Goal: Task Accomplishment & Management: Manage account settings

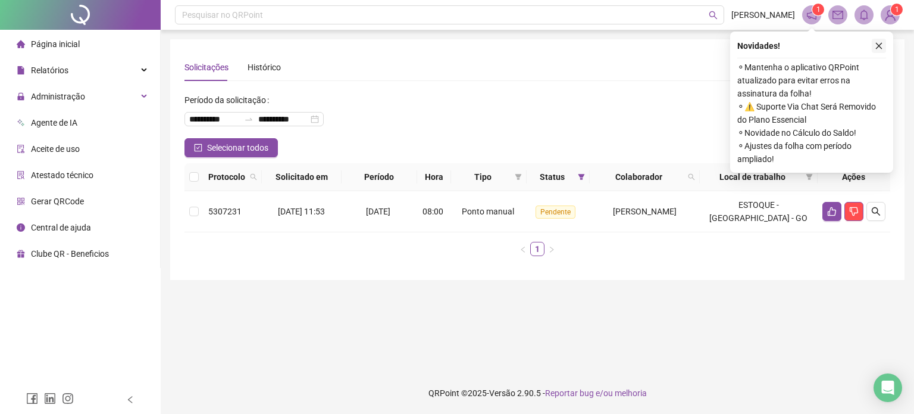
click at [873, 49] on button "button" at bounding box center [879, 46] width 14 height 14
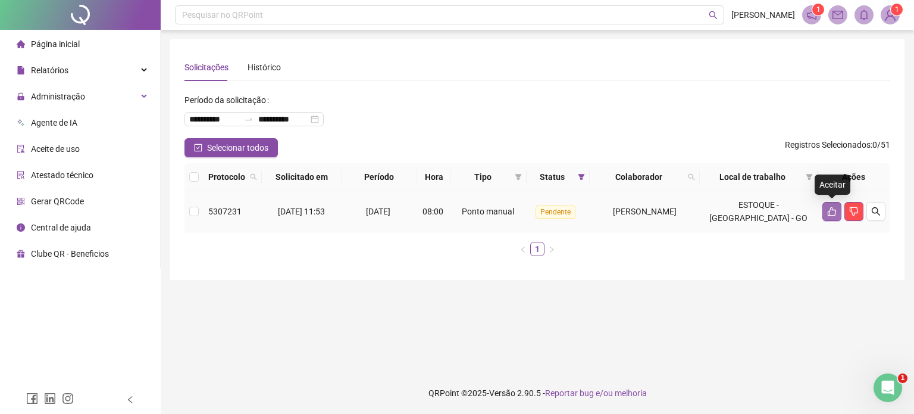
click at [831, 215] on icon "like" at bounding box center [832, 211] width 8 height 9
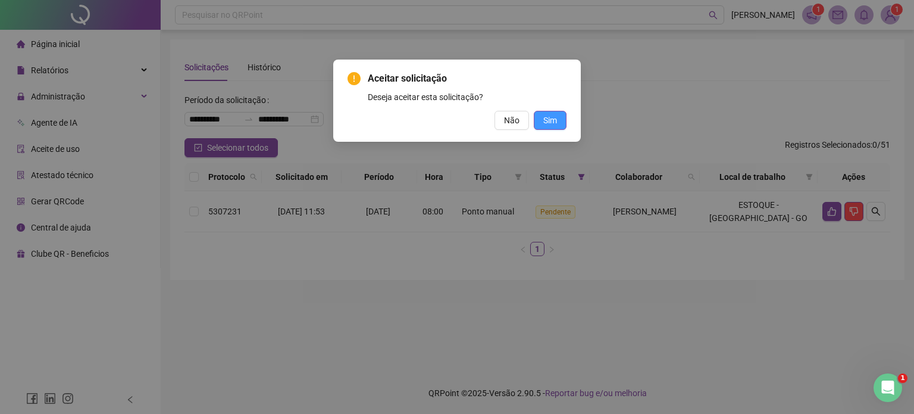
click at [552, 118] on span "Sim" at bounding box center [551, 120] width 14 height 13
click at [546, 121] on span "Sim" at bounding box center [551, 120] width 14 height 13
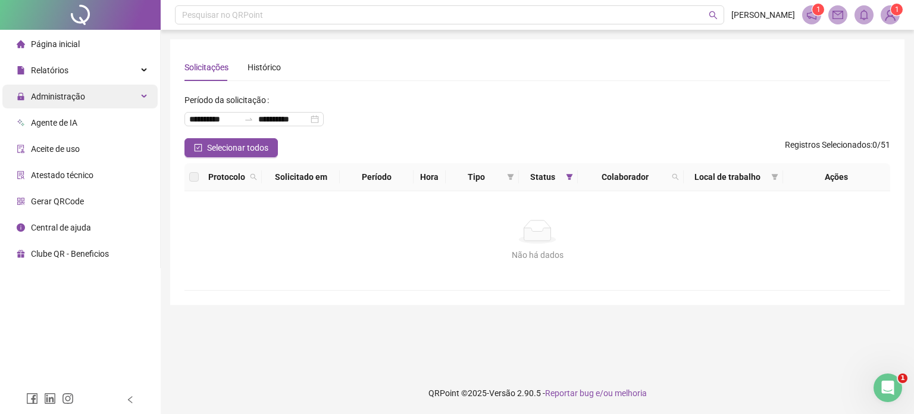
click at [115, 95] on div "Administração" at bounding box center [79, 97] width 155 height 24
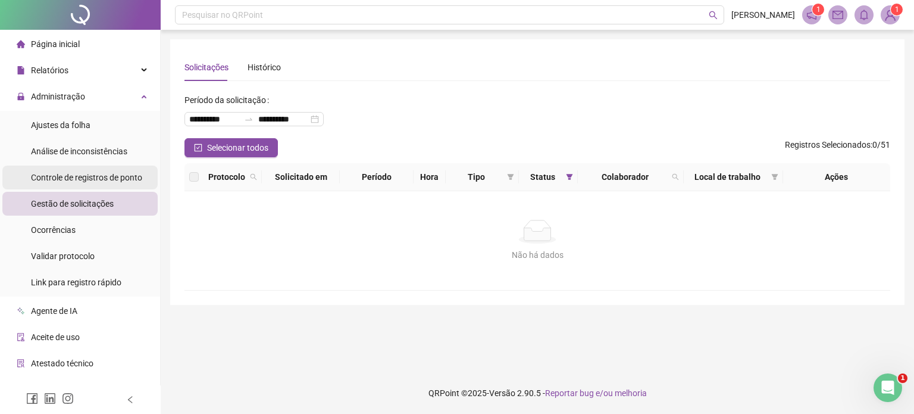
click at [101, 178] on span "Controle de registros de ponto" at bounding box center [86, 178] width 111 height 10
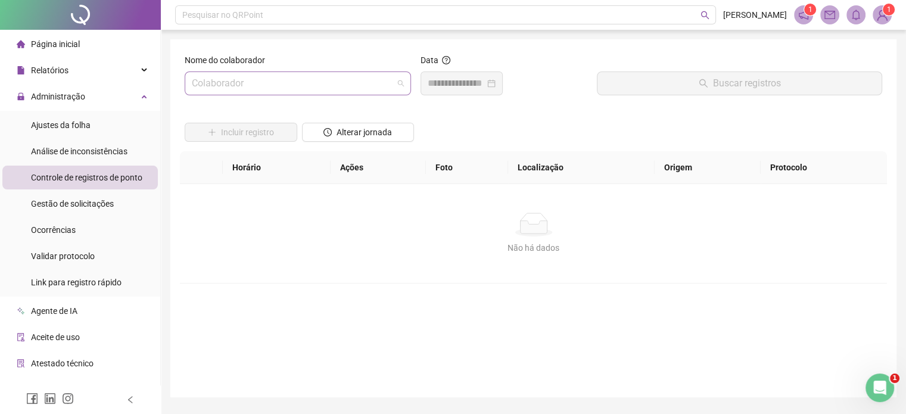
click at [386, 83] on input "search" at bounding box center [292, 83] width 201 height 23
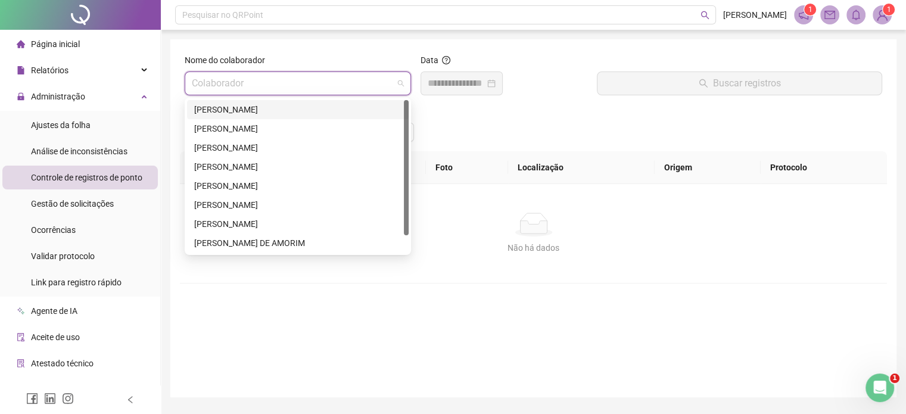
click at [285, 107] on div "[PERSON_NAME]" at bounding box center [297, 109] width 207 height 13
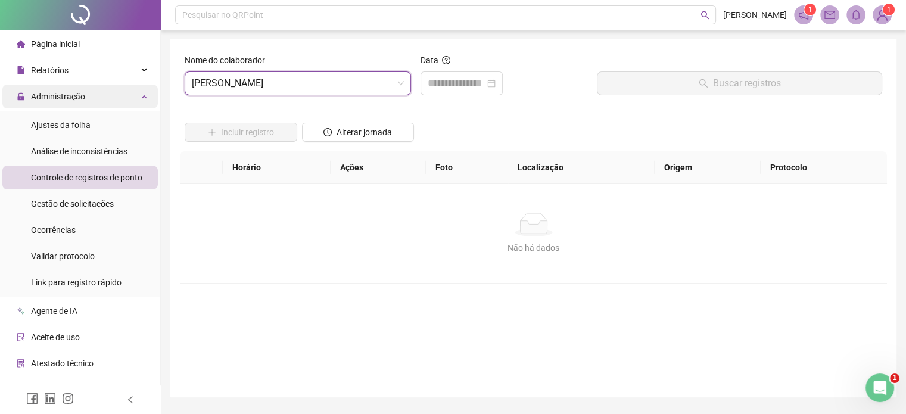
click at [88, 96] on div "Administração" at bounding box center [79, 97] width 155 height 24
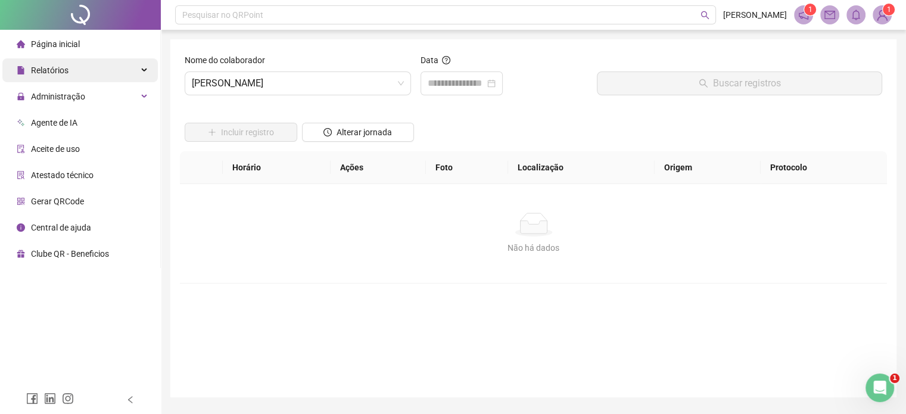
click at [98, 73] on div "Relatórios" at bounding box center [79, 70] width 155 height 24
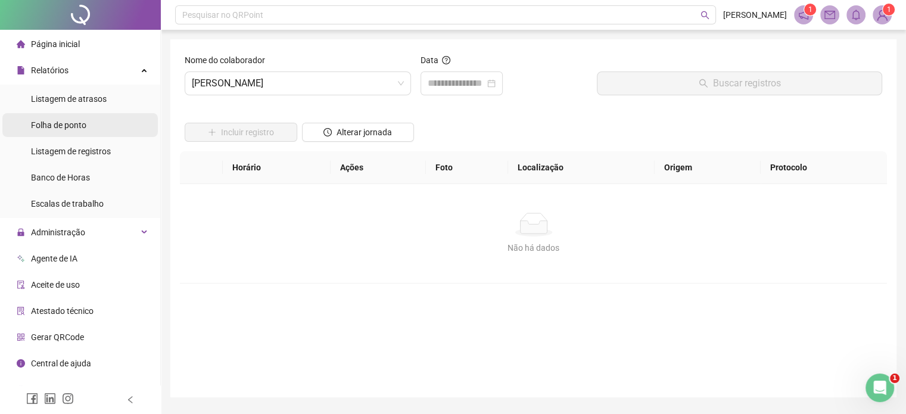
click at [77, 123] on span "Folha de ponto" at bounding box center [58, 125] width 55 height 10
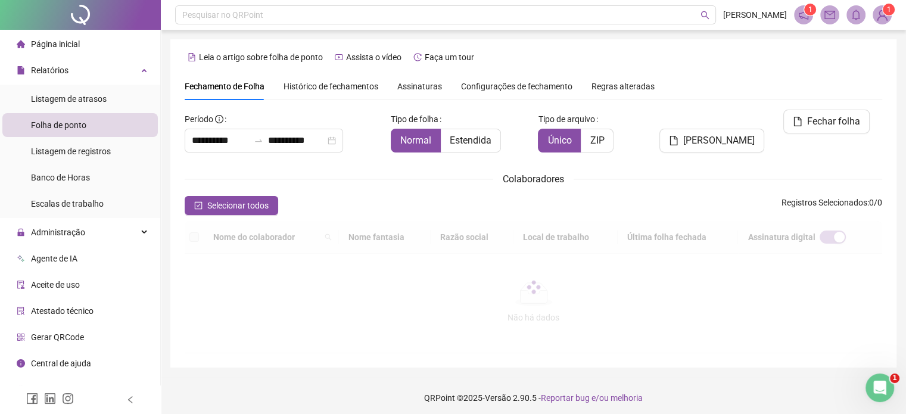
scroll to position [30, 0]
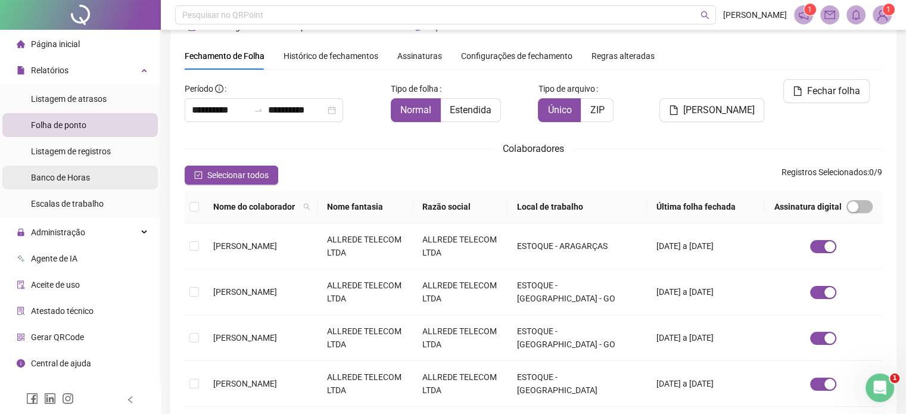
click at [77, 177] on span "Banco de Horas" at bounding box center [60, 178] width 59 height 10
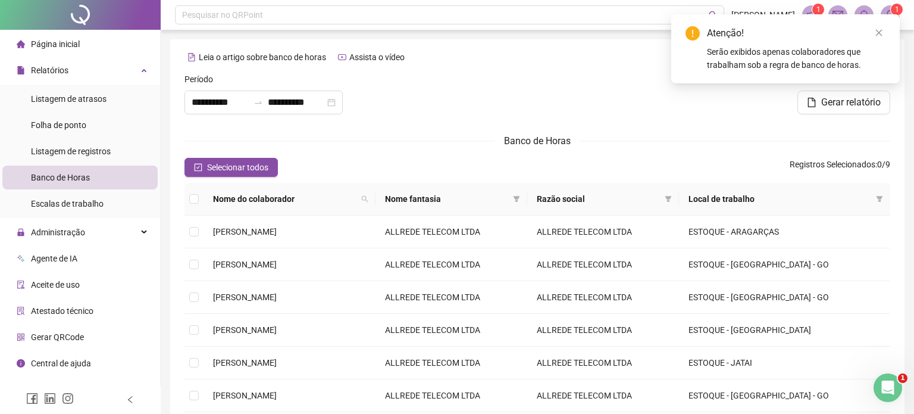
type input "**********"
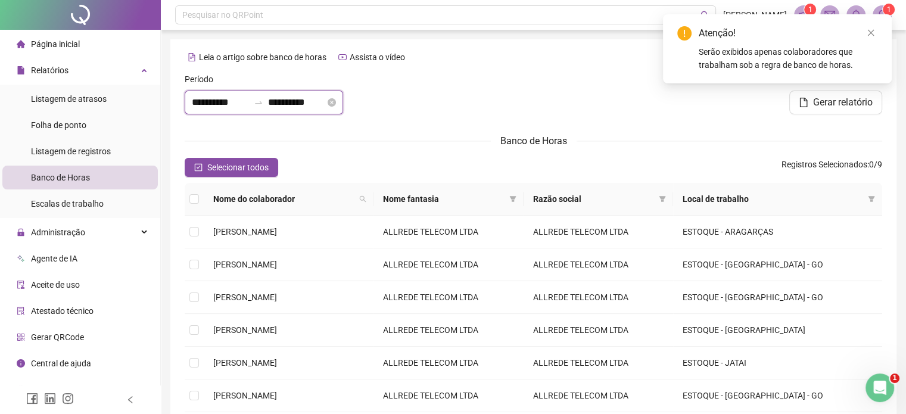
click at [235, 104] on input "**********" at bounding box center [220, 102] width 57 height 14
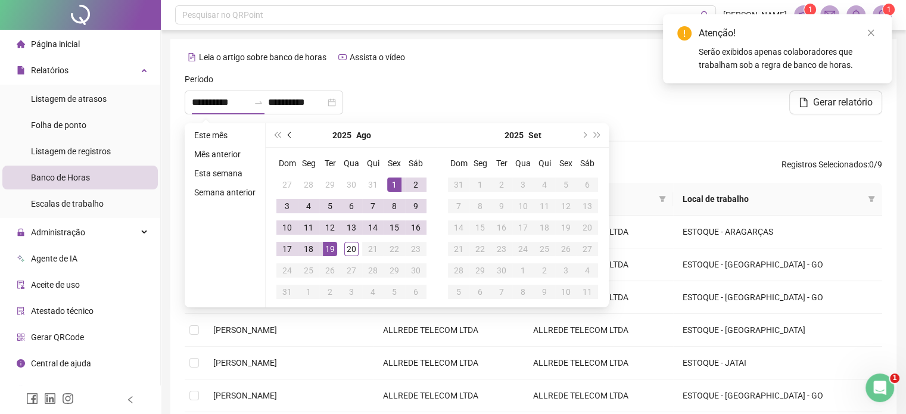
click at [288, 136] on span "prev-year" at bounding box center [291, 135] width 6 height 6
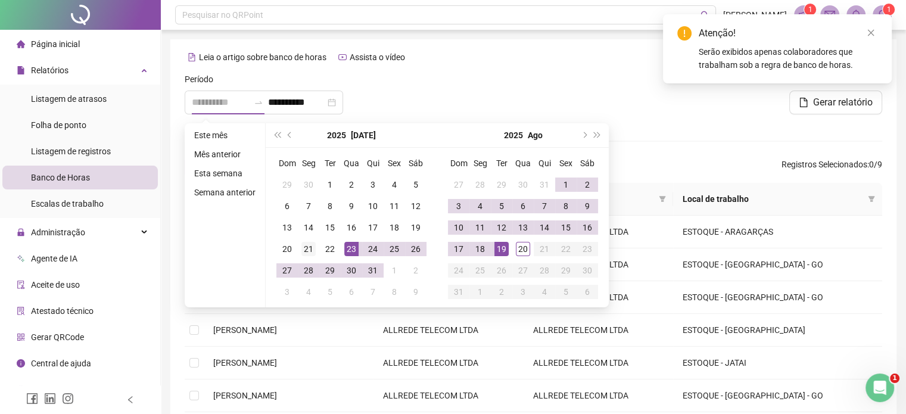
type input "**********"
click at [307, 251] on div "21" at bounding box center [308, 249] width 14 height 14
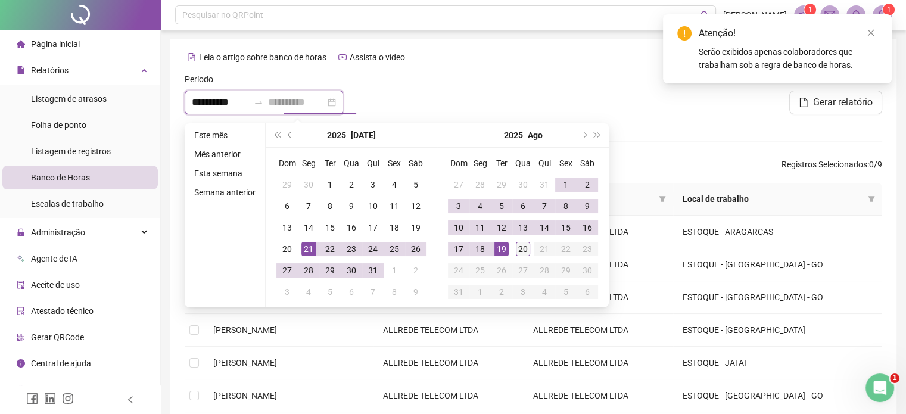
type input "**********"
click at [517, 248] on div "20" at bounding box center [523, 249] width 14 height 14
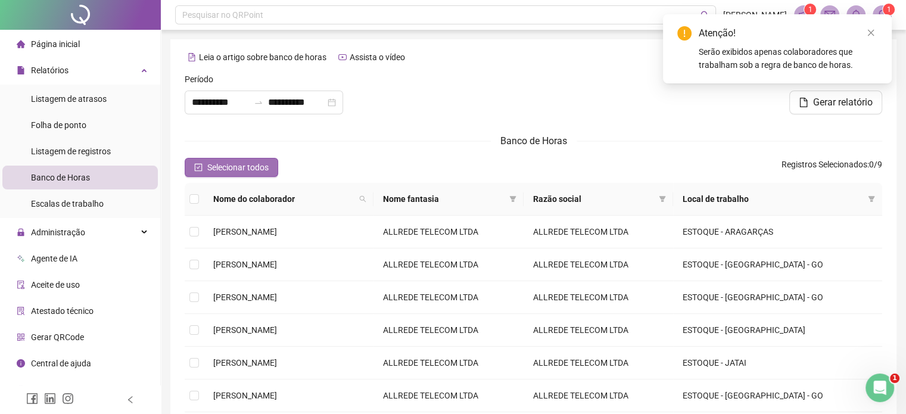
click at [212, 174] on button "Selecionar todos" at bounding box center [231, 167] width 93 height 19
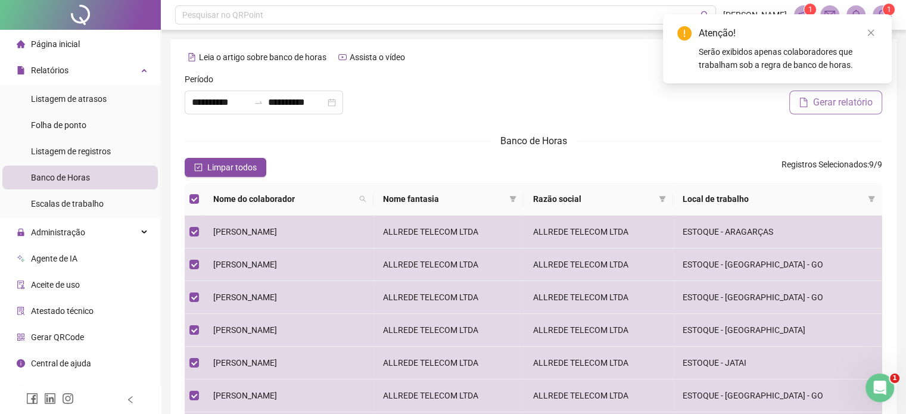
click at [840, 97] on span "Gerar relatório" at bounding box center [843, 102] width 60 height 14
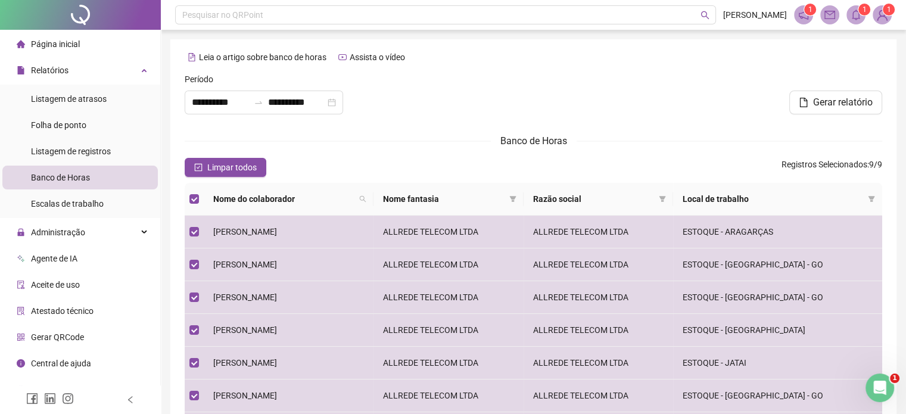
click at [855, 18] on icon "bell" at bounding box center [855, 15] width 8 height 11
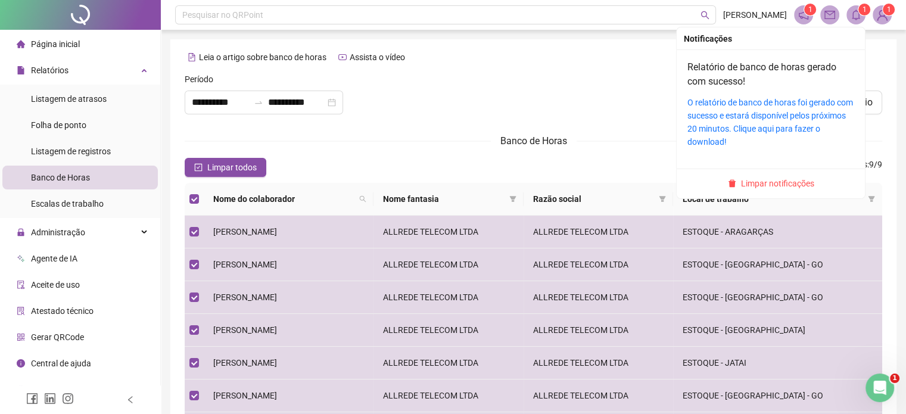
click at [763, 108] on div "O relatório de banco de horas foi gerado com sucesso e estará disponível pelos …" at bounding box center [770, 122] width 167 height 52
click at [729, 116] on link "O relatório de banco de horas foi gerado com sucesso e estará disponível pelos …" at bounding box center [770, 122] width 166 height 49
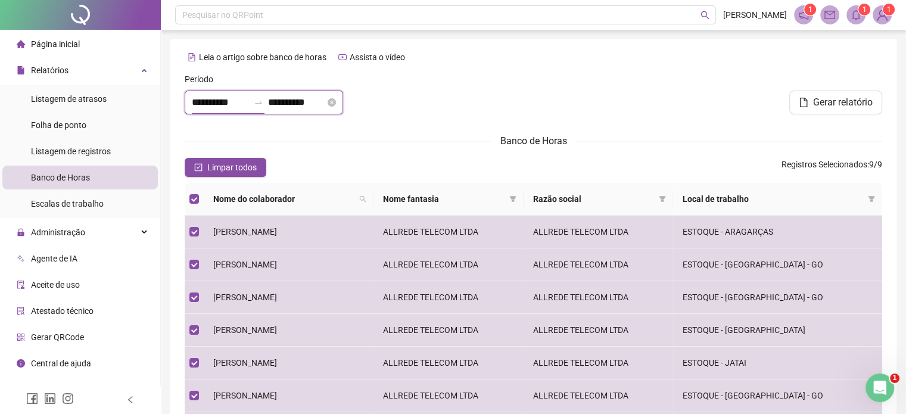
click at [224, 105] on input "**********" at bounding box center [220, 102] width 57 height 14
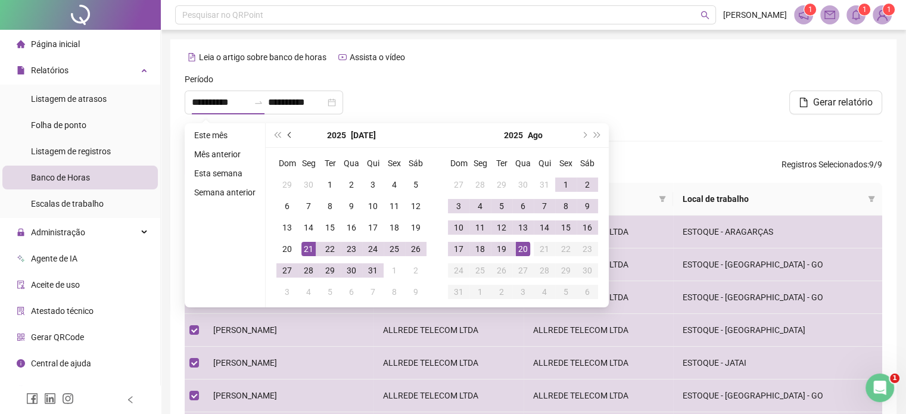
click at [288, 135] on span "prev-year" at bounding box center [291, 135] width 6 height 6
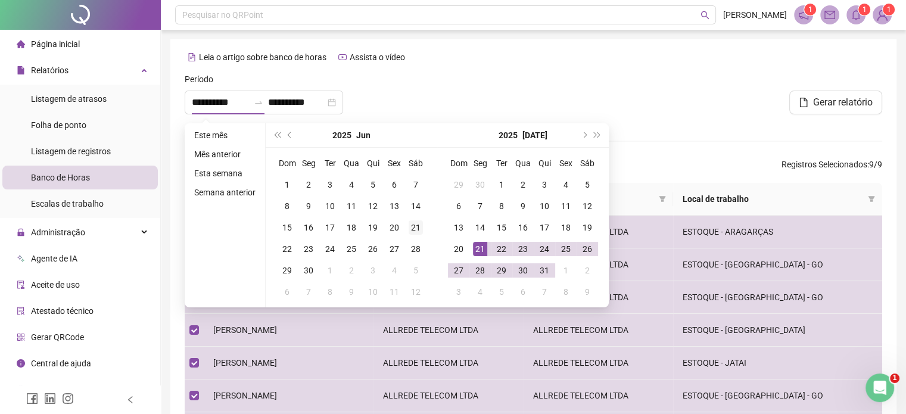
type input "**********"
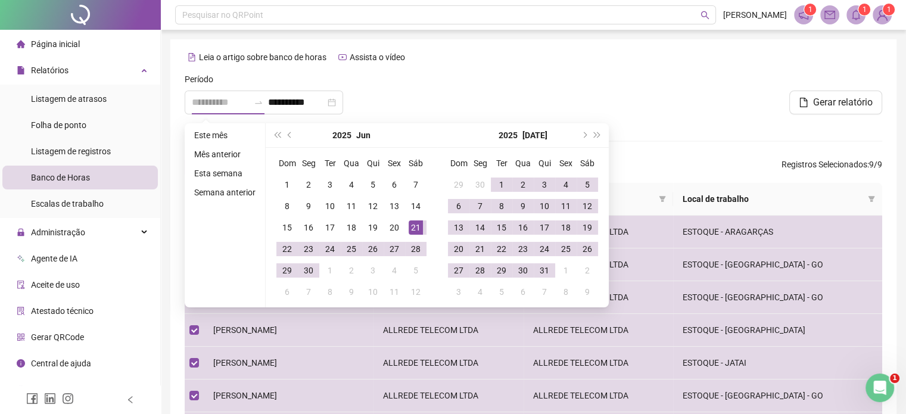
click at [419, 227] on div "21" at bounding box center [415, 227] width 14 height 14
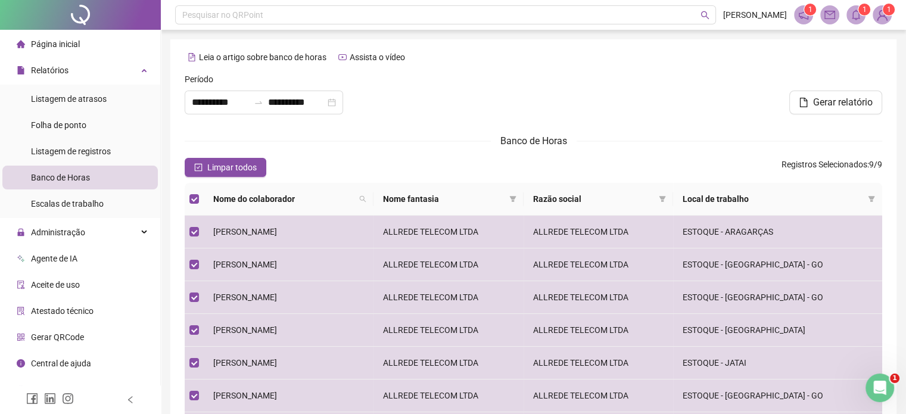
click at [478, 95] on div at bounding box center [534, 98] width 236 height 51
click at [813, 99] on span "Gerar relatório" at bounding box center [843, 102] width 60 height 14
click at [100, 150] on span "Listagem de registros" at bounding box center [71, 151] width 80 height 10
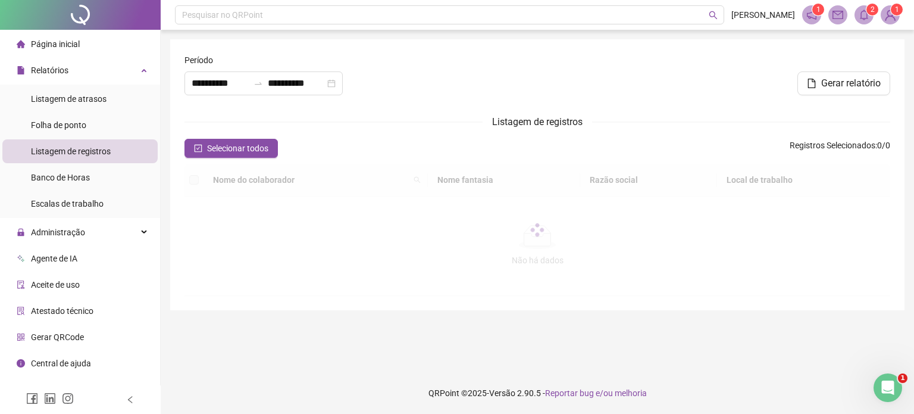
type input "**********"
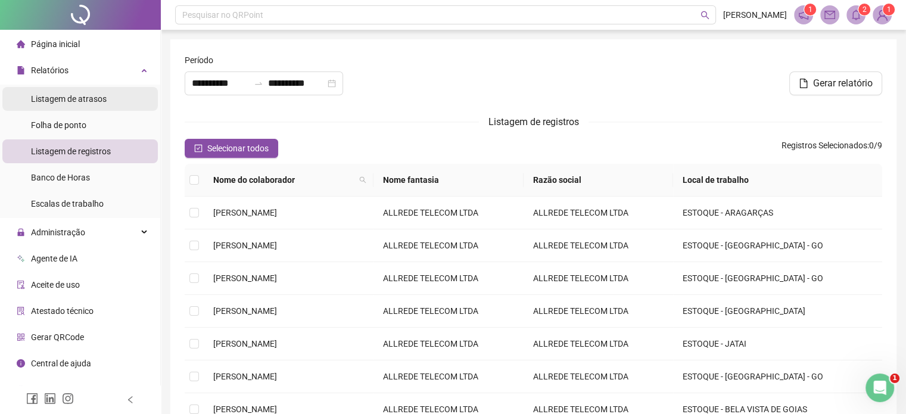
click at [94, 99] on span "Listagem de atrasos" at bounding box center [69, 99] width 76 height 10
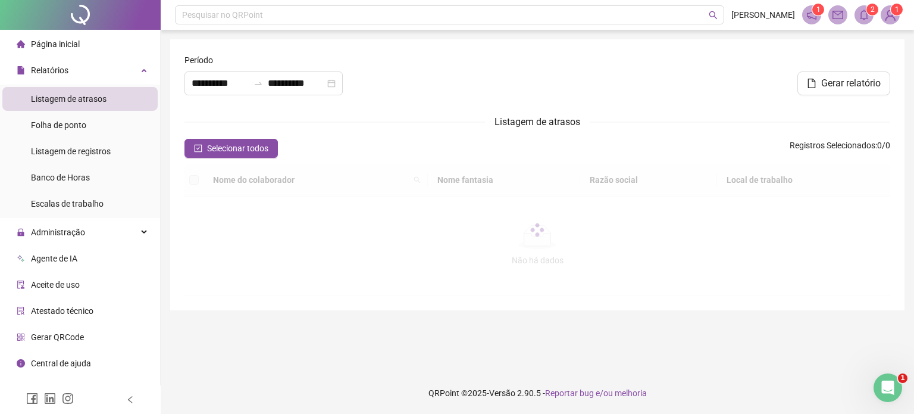
type input "**********"
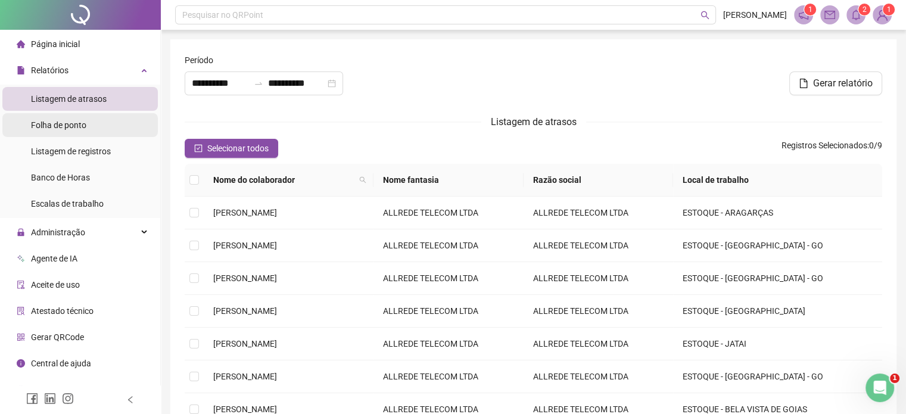
click at [82, 126] on span "Folha de ponto" at bounding box center [58, 125] width 55 height 10
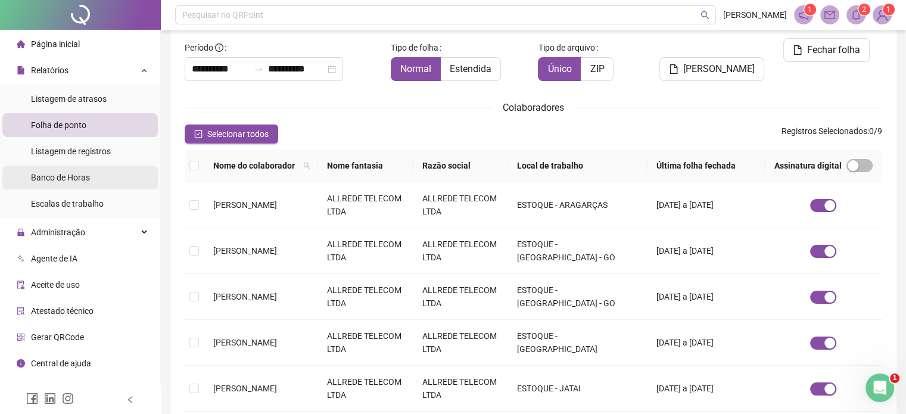
scroll to position [90, 0]
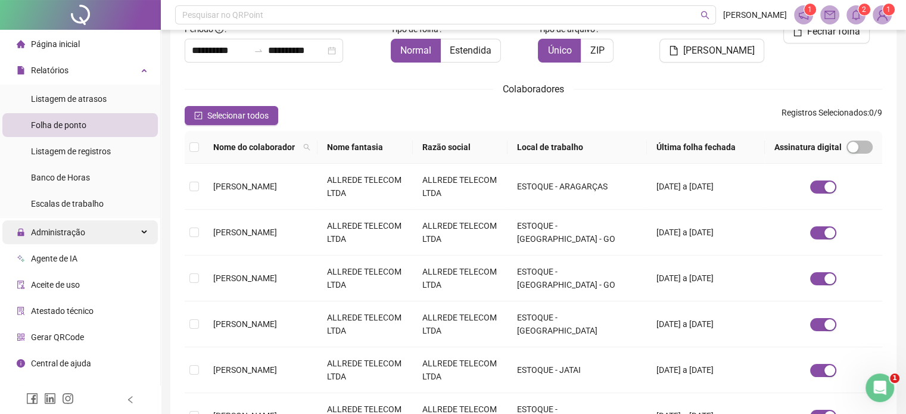
click at [100, 229] on div "Administração" at bounding box center [79, 232] width 155 height 24
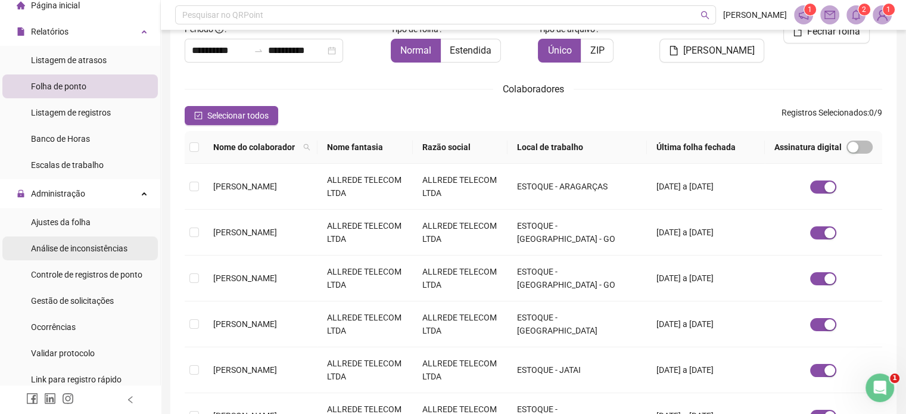
scroll to position [60, 0]
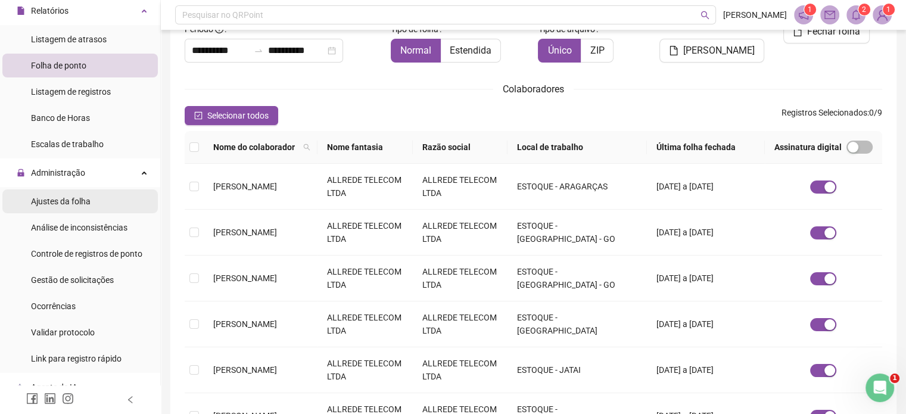
click at [82, 207] on div "Ajustes da folha" at bounding box center [61, 201] width 60 height 24
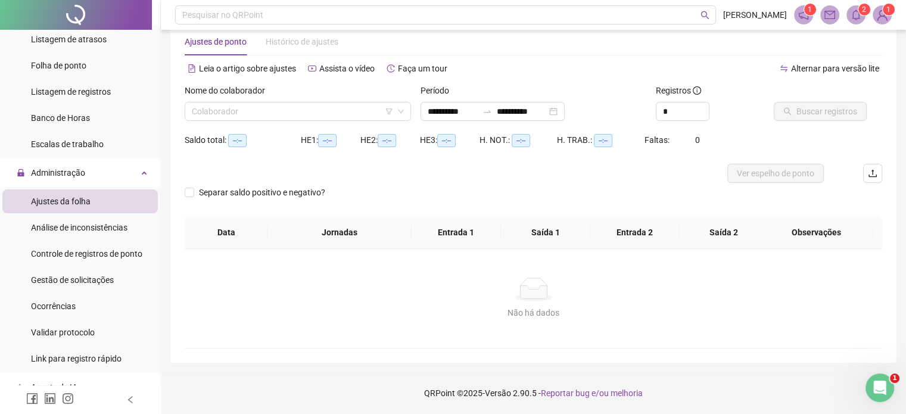
scroll to position [25, 0]
click at [401, 110] on icon "down" at bounding box center [400, 111] width 7 height 7
click at [345, 107] on input "search" at bounding box center [292, 112] width 201 height 18
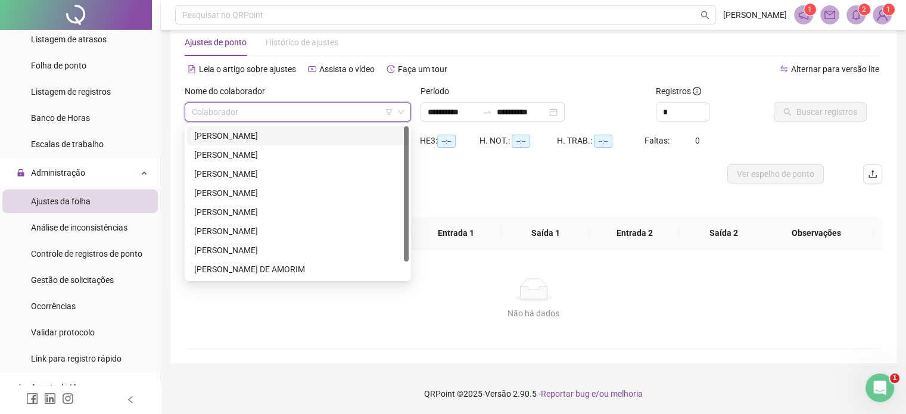
click at [263, 133] on div "[PERSON_NAME]" at bounding box center [297, 135] width 207 height 13
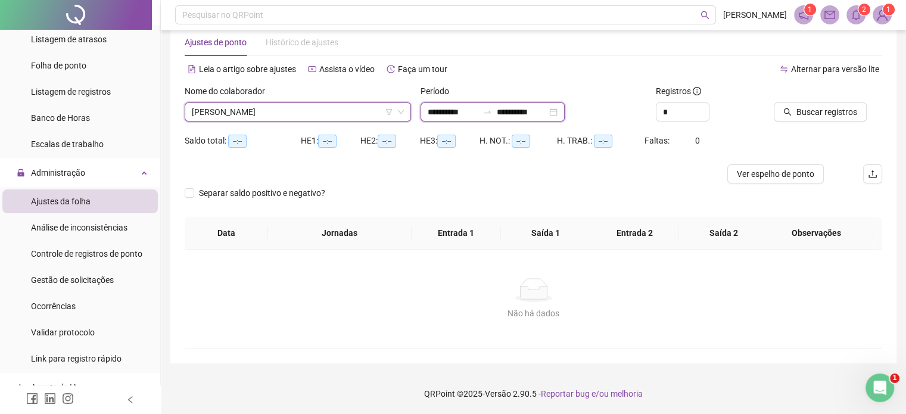
click at [438, 113] on input "**********" at bounding box center [452, 111] width 50 height 13
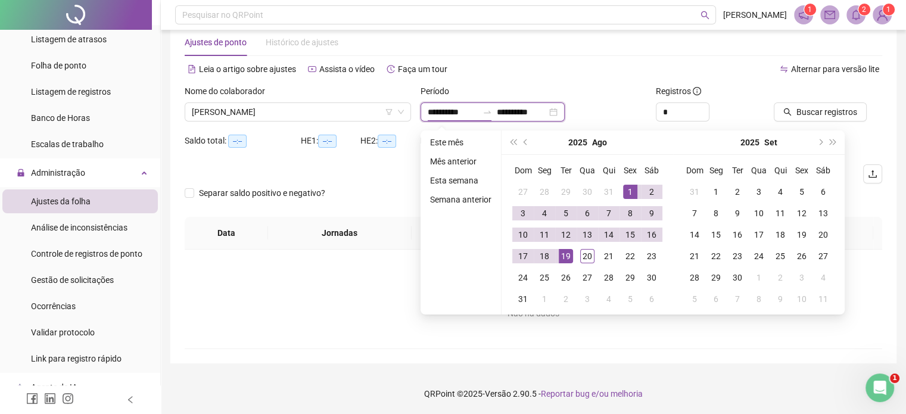
type input "**********"
click at [522, 145] on button "prev-year" at bounding box center [525, 142] width 13 height 24
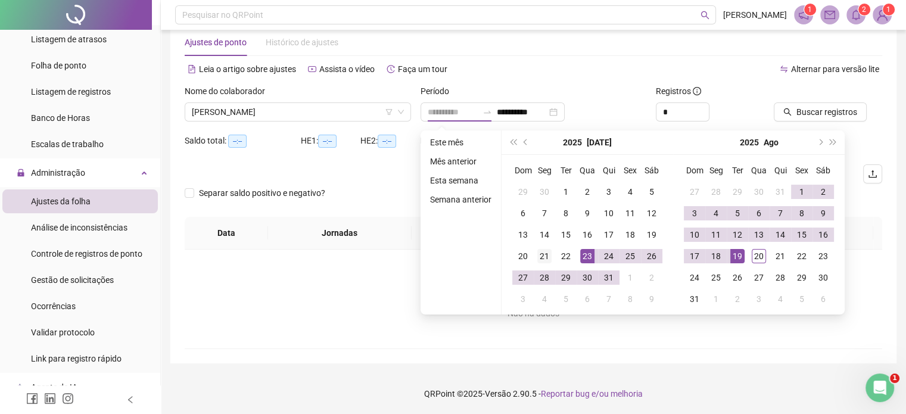
type input "**********"
click at [539, 253] on div "21" at bounding box center [544, 256] width 14 height 14
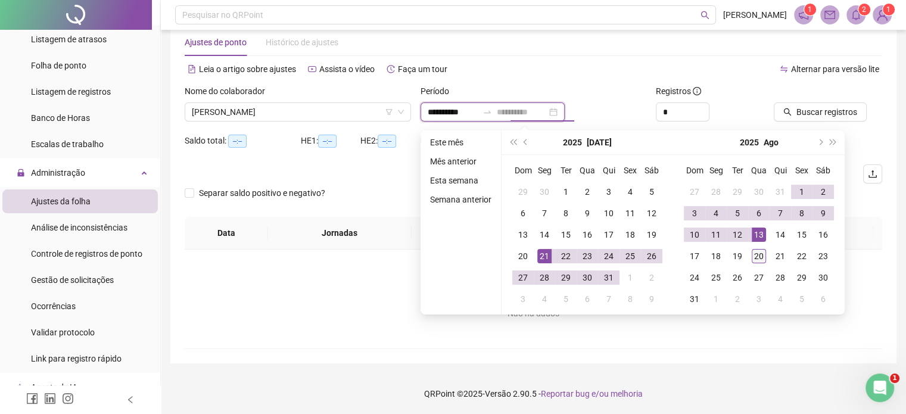
type input "**********"
click at [757, 249] on div "20" at bounding box center [758, 256] width 14 height 14
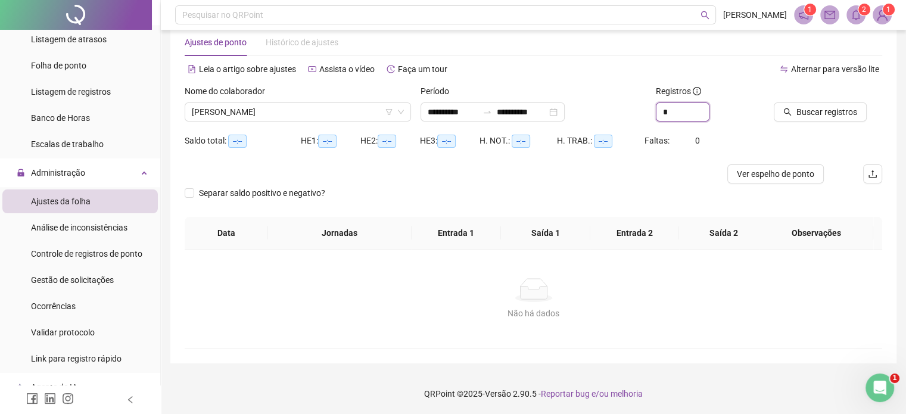
drag, startPoint x: 680, startPoint y: 111, endPoint x: 631, endPoint y: 109, distance: 48.9
click at [631, 109] on div "**********" at bounding box center [533, 108] width 707 height 46
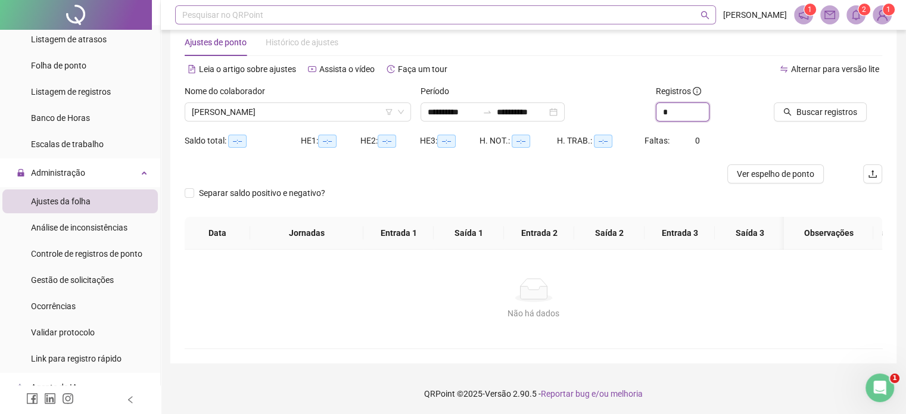
type input "*"
click at [829, 113] on span "Buscar registros" at bounding box center [826, 111] width 61 height 13
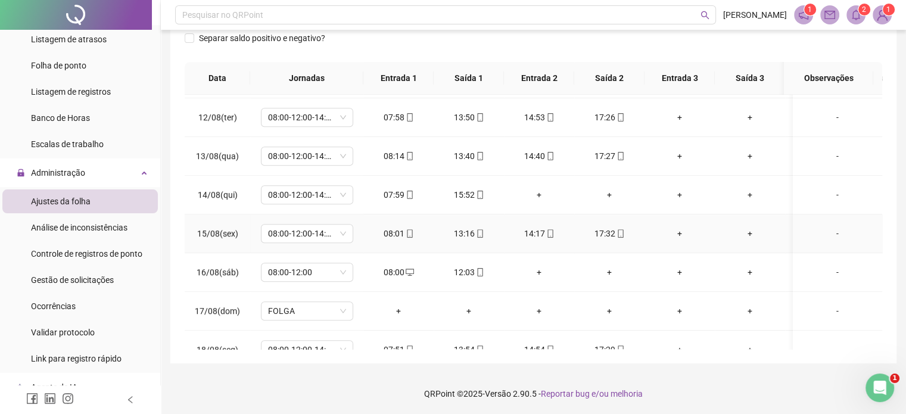
scroll to position [831, 0]
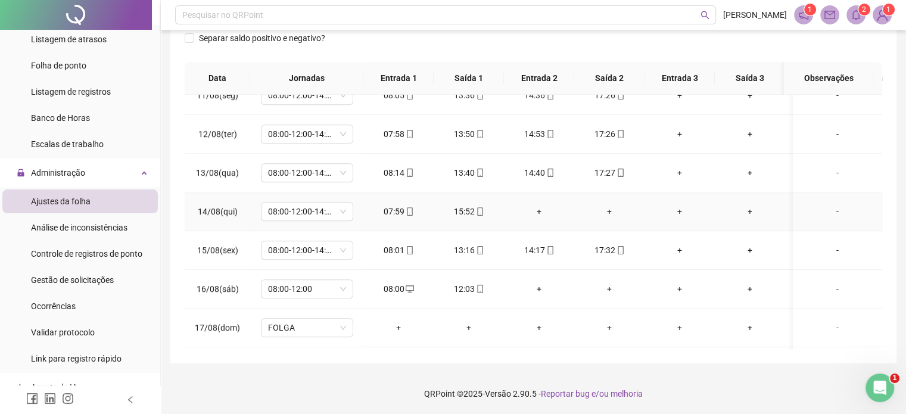
click at [832, 207] on div "-" at bounding box center [837, 211] width 70 height 13
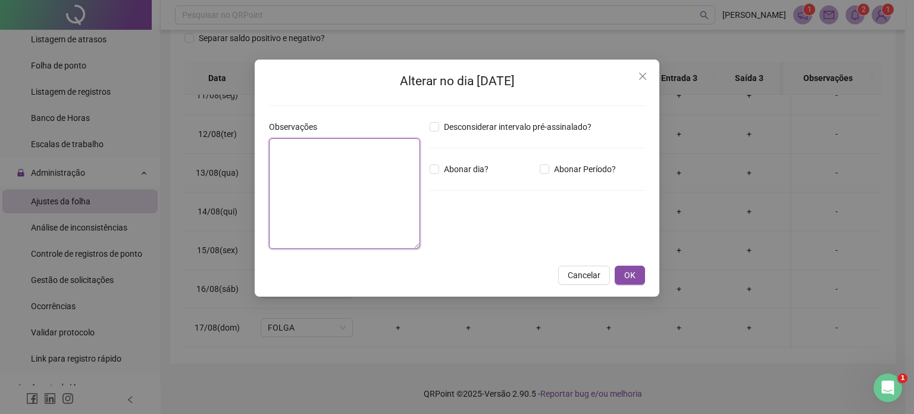
click at [326, 168] on textarea at bounding box center [344, 193] width 151 height 111
type textarea "**********"
click at [640, 276] on button "OK" at bounding box center [630, 275] width 30 height 19
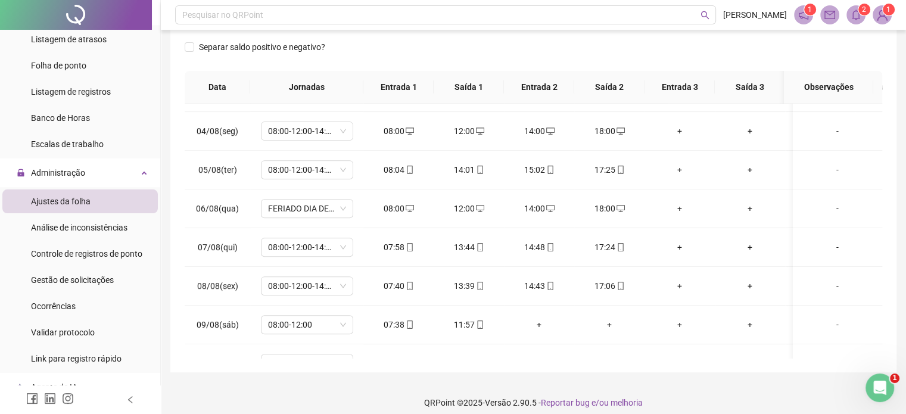
scroll to position [0, 0]
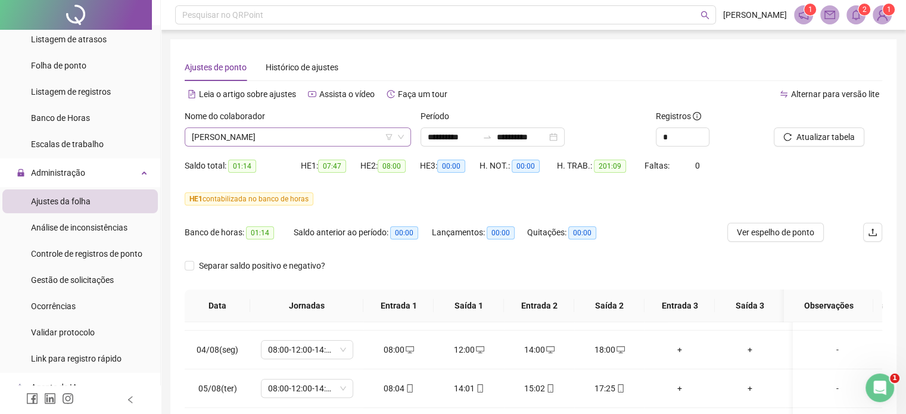
click at [327, 142] on span "[PERSON_NAME]" at bounding box center [298, 137] width 212 height 18
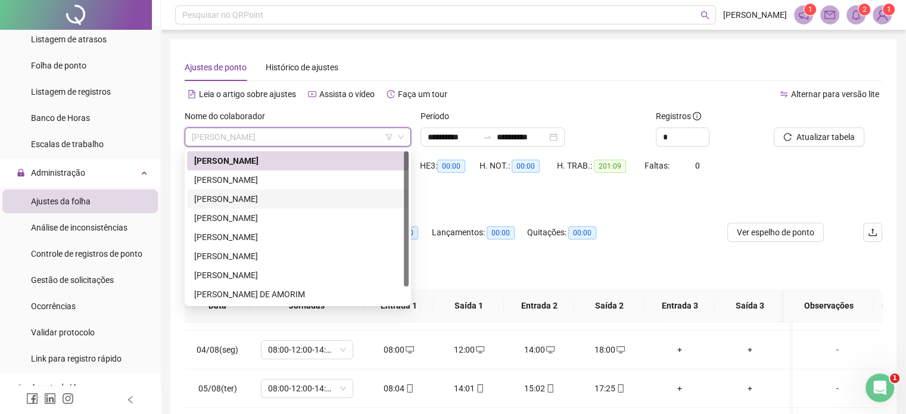
click at [262, 201] on div "[PERSON_NAME]" at bounding box center [297, 198] width 207 height 13
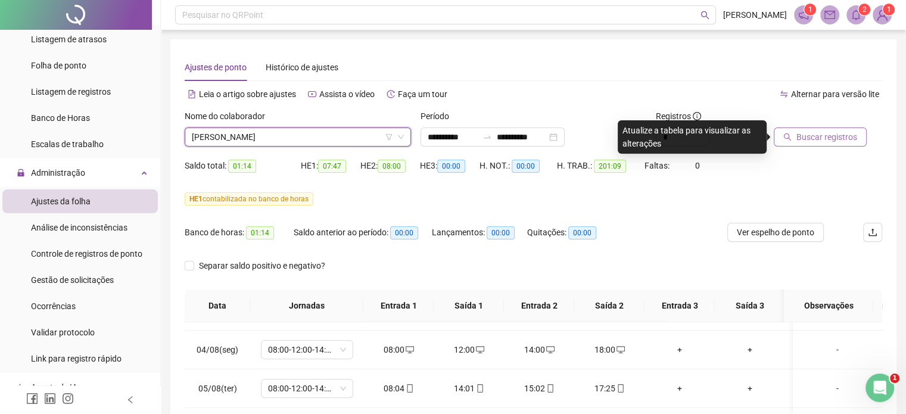
click at [823, 135] on span "Buscar registros" at bounding box center [826, 136] width 61 height 13
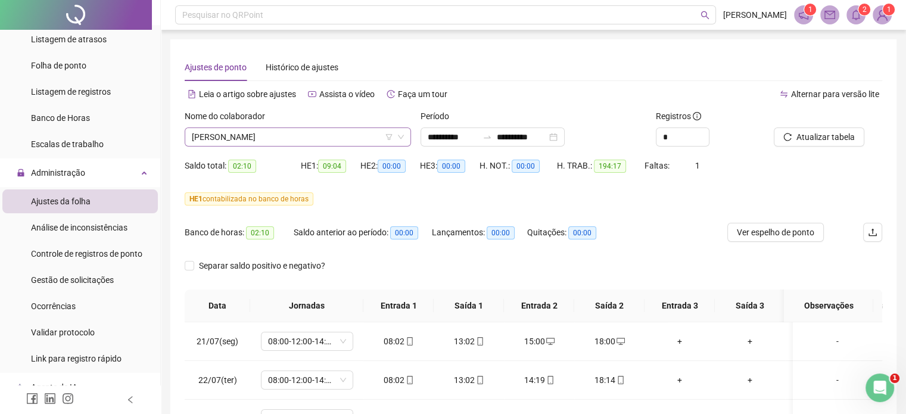
click at [267, 138] on span "[PERSON_NAME]" at bounding box center [298, 137] width 212 height 18
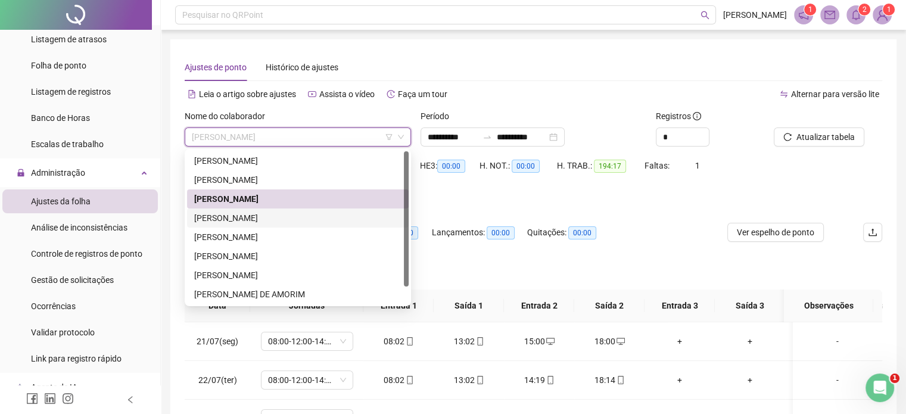
click at [238, 218] on div "[PERSON_NAME]" at bounding box center [297, 217] width 207 height 13
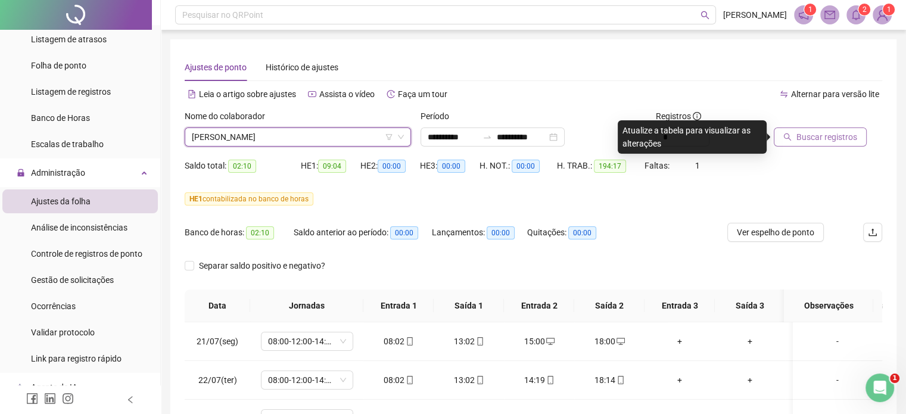
click at [811, 136] on span "Buscar registros" at bounding box center [826, 136] width 61 height 13
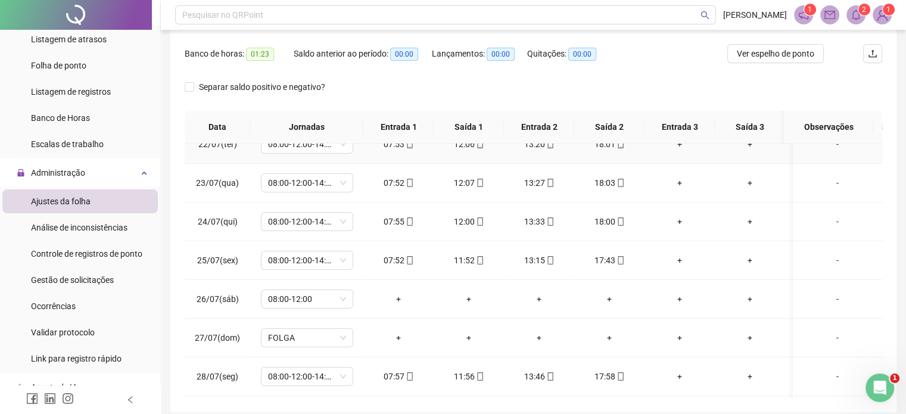
scroll to position [60, 0]
click at [833, 296] on div "-" at bounding box center [837, 296] width 70 height 13
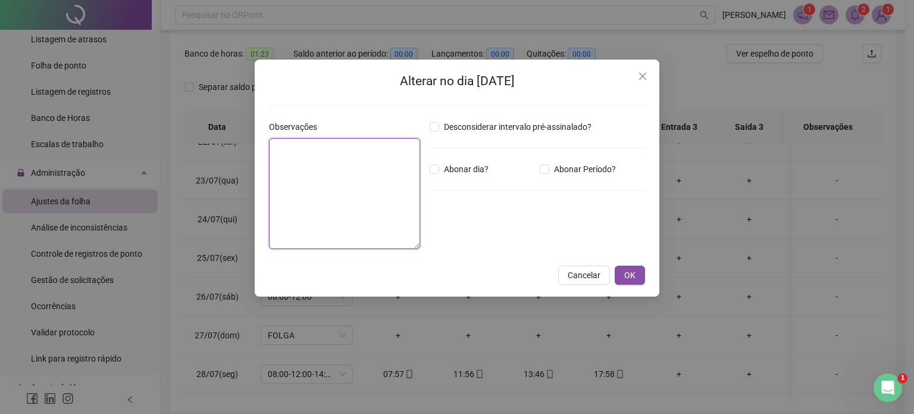
click at [338, 163] on textarea at bounding box center [344, 193] width 151 height 111
type textarea "**********"
click at [629, 277] on span "OK" at bounding box center [630, 274] width 11 height 13
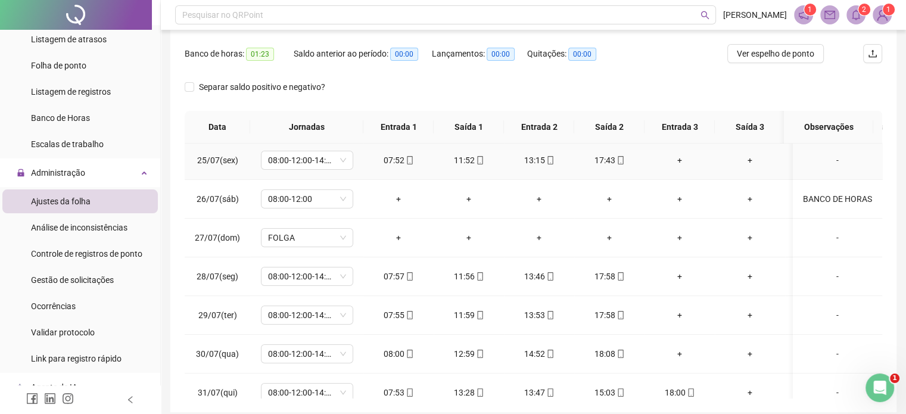
scroll to position [238, 0]
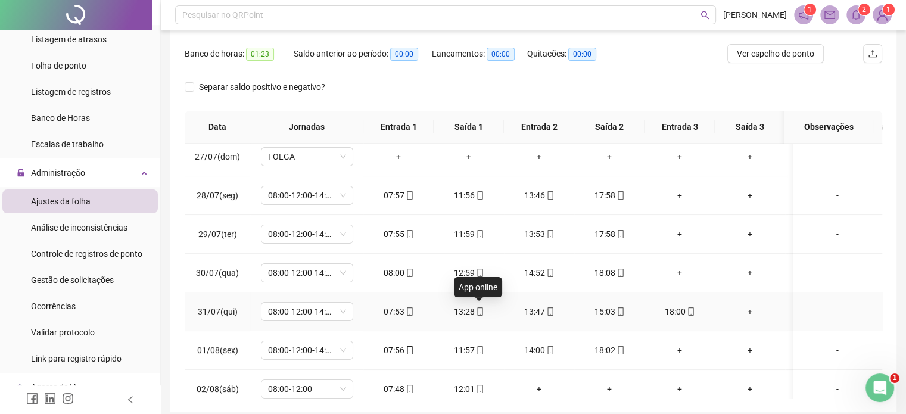
drag, startPoint x: 479, startPoint y: 313, endPoint x: 702, endPoint y: 347, distance: 225.9
click at [720, 349] on td "+" at bounding box center [749, 350] width 70 height 39
drag, startPoint x: 550, startPoint y: 309, endPoint x: 539, endPoint y: 314, distance: 11.7
click at [536, 316] on div "13:47" at bounding box center [538, 311] width 51 height 13
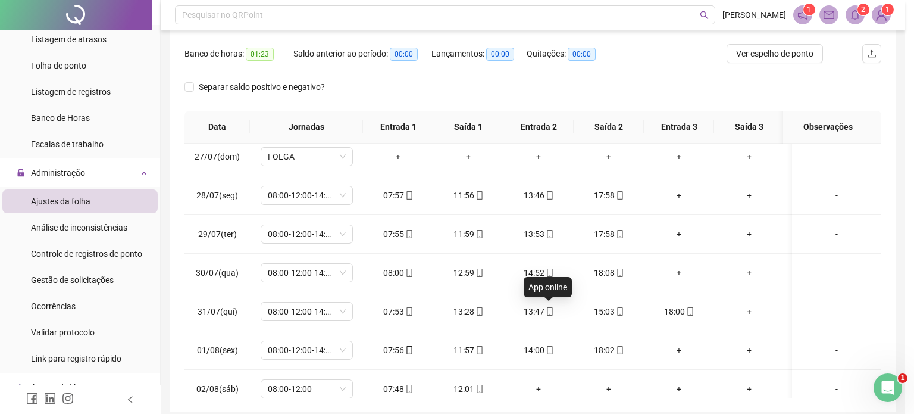
click at [546, 311] on div "**********" at bounding box center [457, 207] width 914 height 414
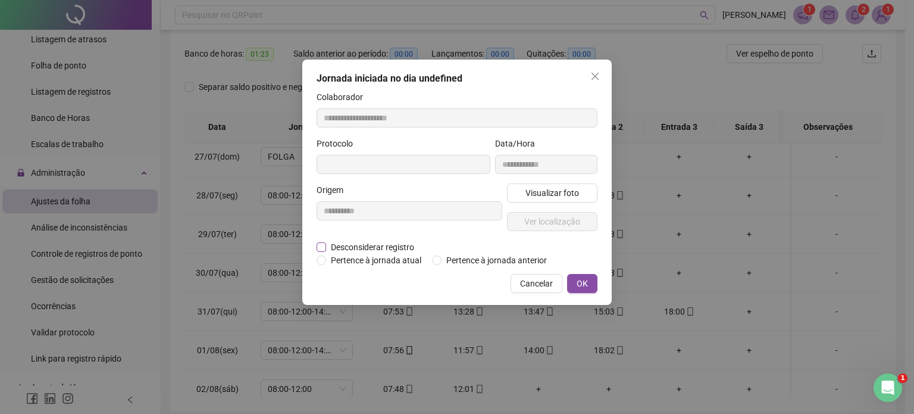
type input "**********"
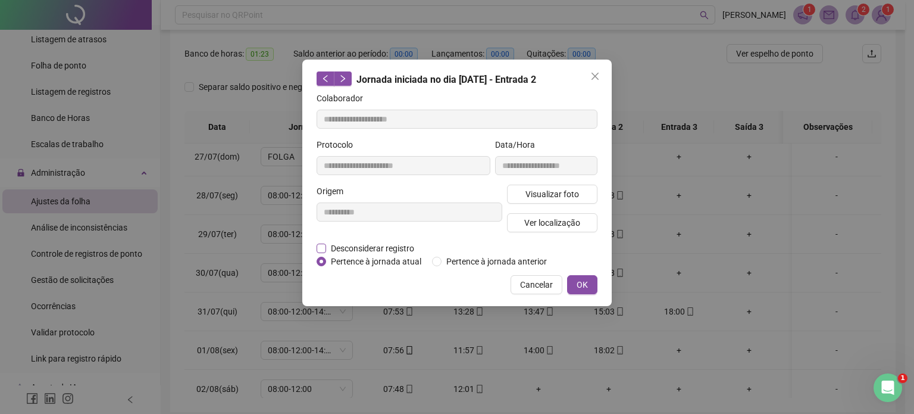
click at [346, 247] on span "Desconsiderar registro" at bounding box center [372, 248] width 93 height 13
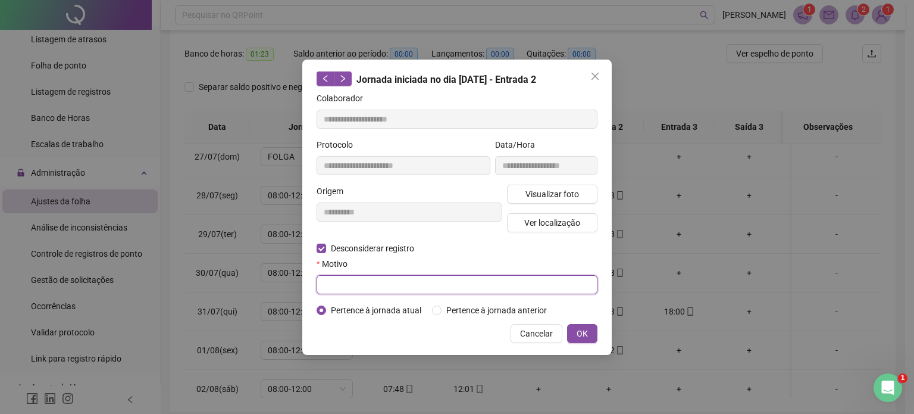
click at [440, 283] on input "text" at bounding box center [457, 284] width 281 height 19
type input "**********"
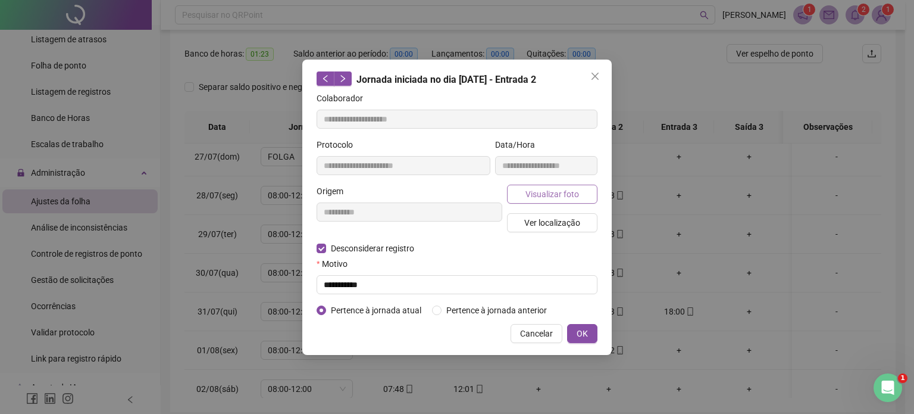
click at [553, 198] on span "Visualizar foto" at bounding box center [553, 194] width 54 height 13
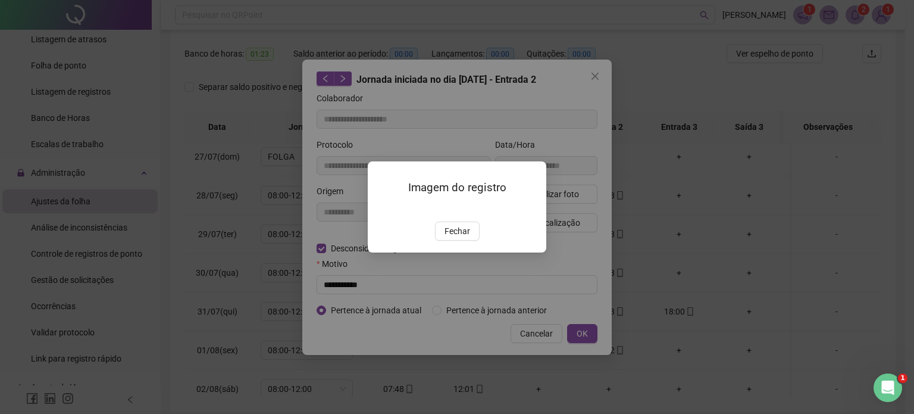
click at [593, 145] on div "Imagem do registro Fechar" at bounding box center [457, 207] width 914 height 414
click at [447, 238] on span "Fechar" at bounding box center [458, 230] width 26 height 13
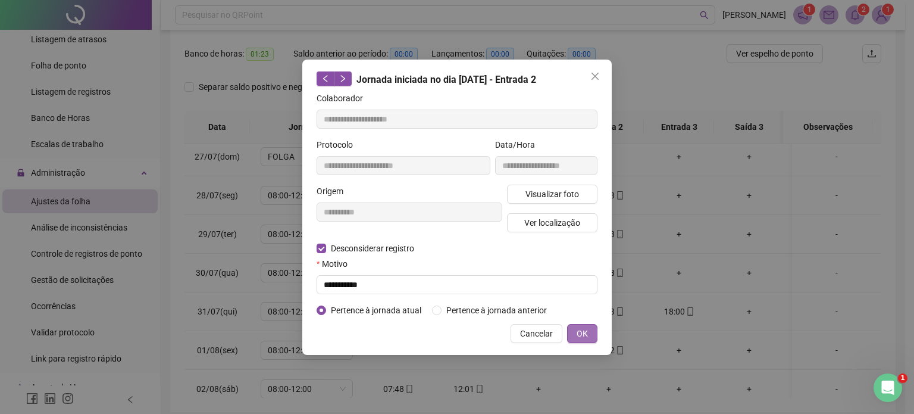
click at [582, 334] on span "OK" at bounding box center [582, 333] width 11 height 13
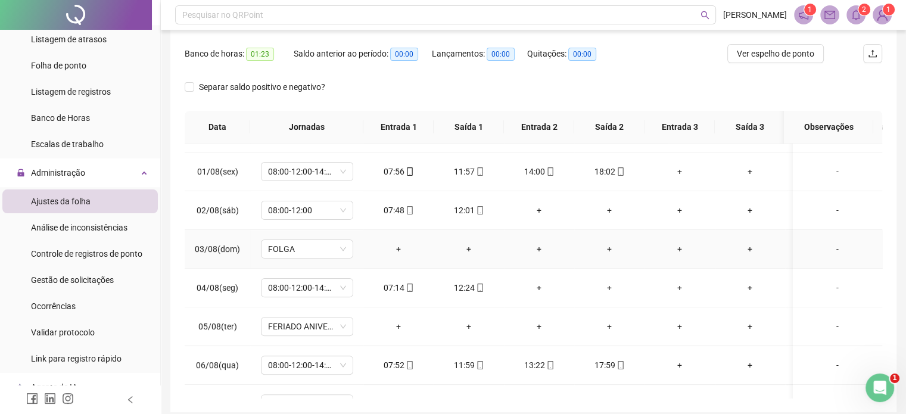
scroll to position [476, 0]
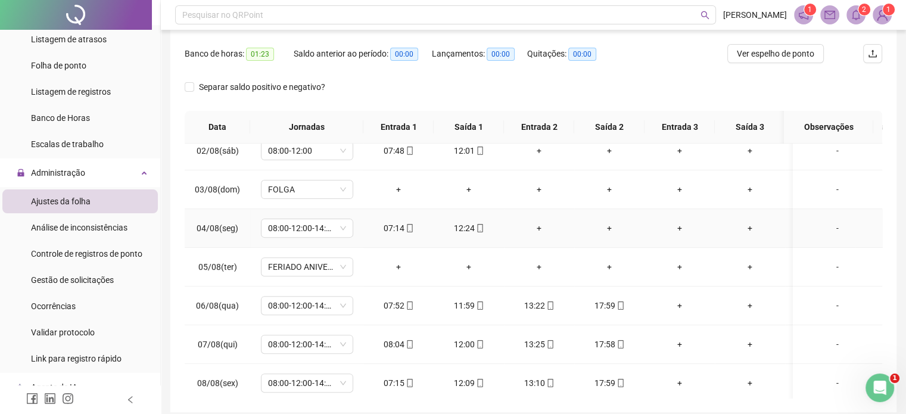
click at [831, 226] on div "-" at bounding box center [837, 227] width 70 height 13
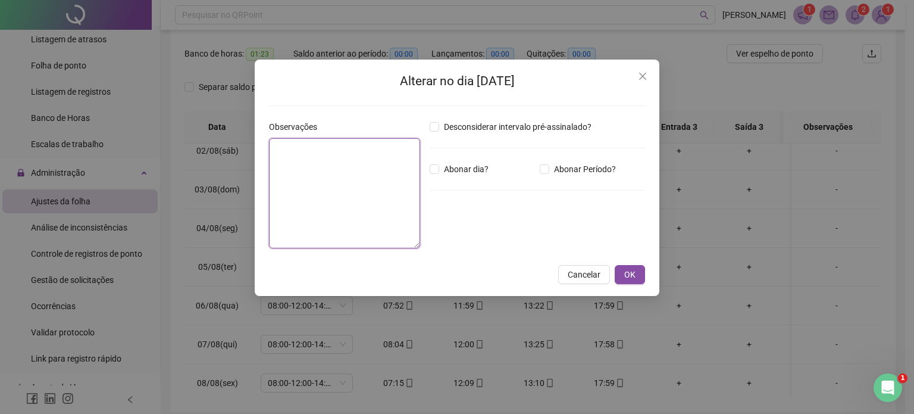
click at [363, 192] on textarea at bounding box center [344, 193] width 151 height 110
type textarea "**********"
click at [626, 275] on span "OK" at bounding box center [630, 274] width 11 height 13
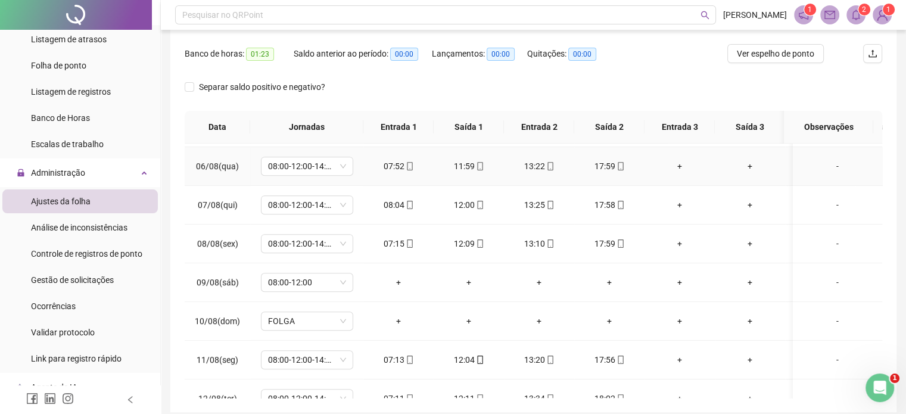
scroll to position [655, 0]
click at [824, 240] on div "-" at bounding box center [837, 242] width 70 height 13
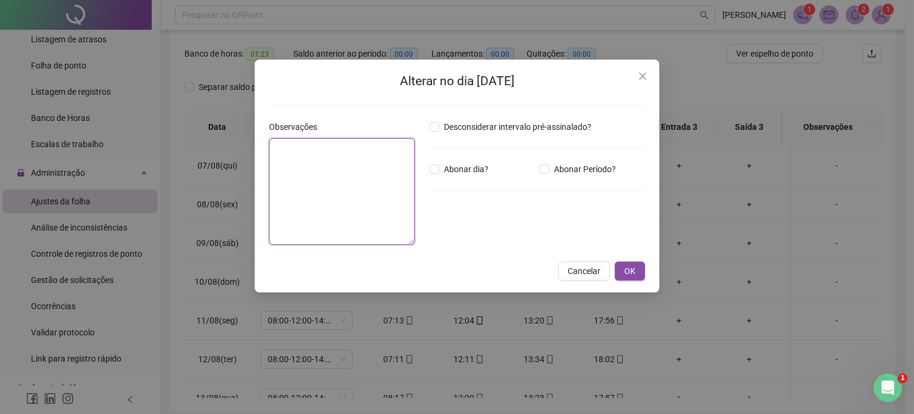
click at [351, 191] on textarea at bounding box center [342, 191] width 146 height 107
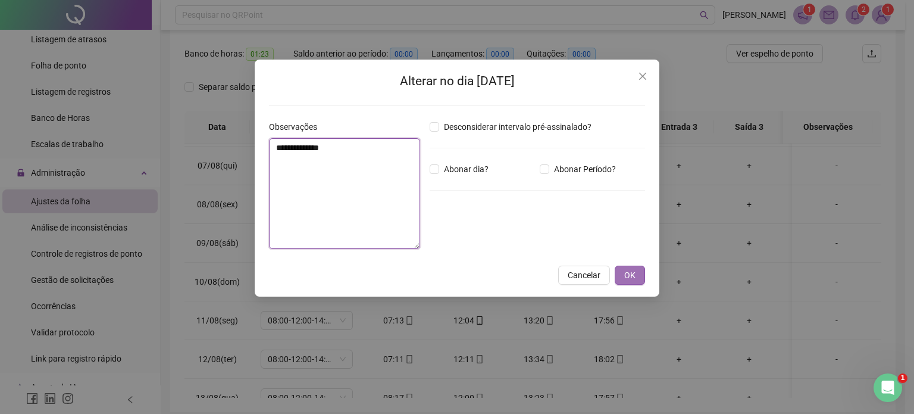
type textarea "**********"
click at [634, 270] on span "OK" at bounding box center [630, 274] width 11 height 13
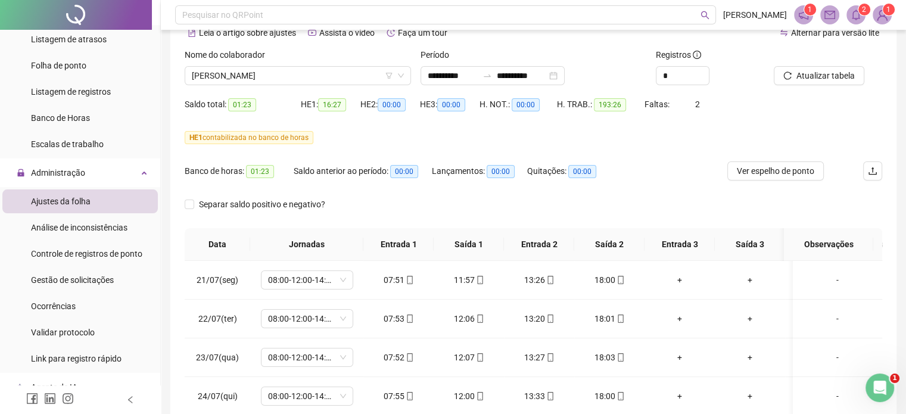
scroll to position [0, 0]
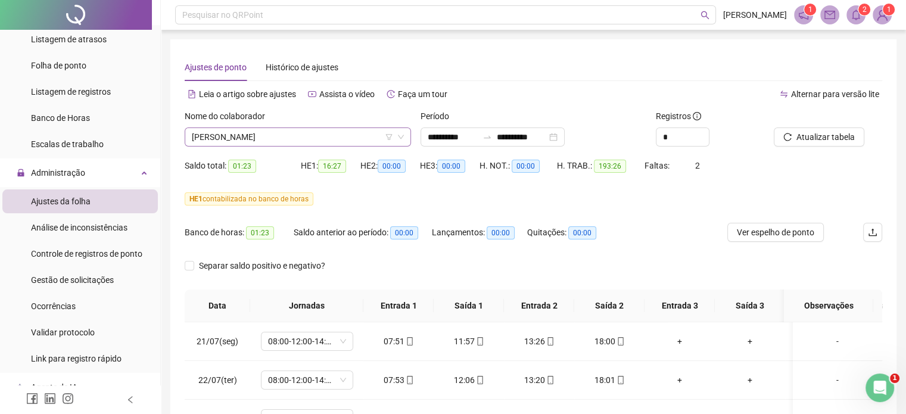
click at [376, 133] on span "[PERSON_NAME]" at bounding box center [298, 137] width 212 height 18
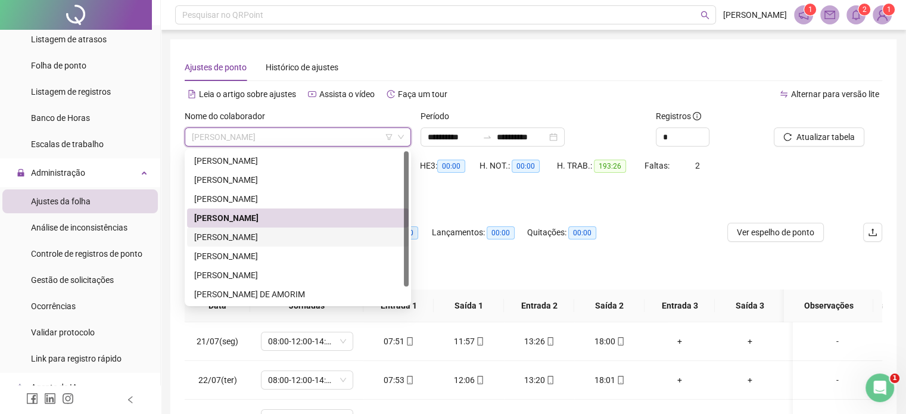
drag, startPoint x: 267, startPoint y: 236, endPoint x: 305, endPoint y: 229, distance: 39.4
click at [267, 236] on div "[PERSON_NAME]" at bounding box center [297, 236] width 207 height 13
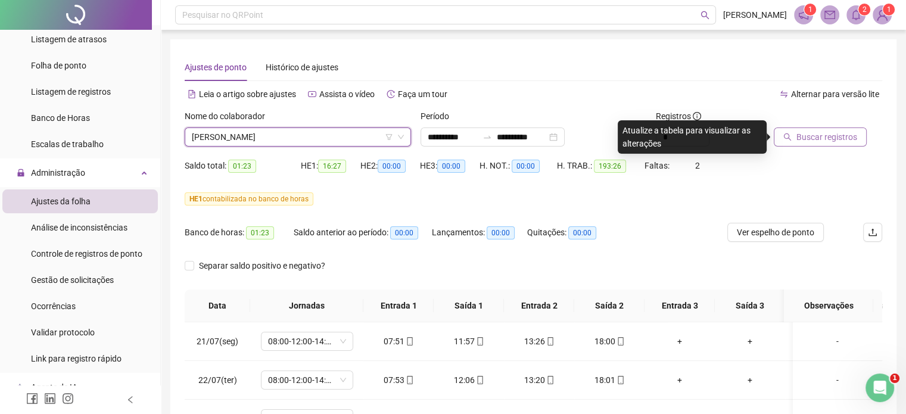
click at [819, 140] on span "Buscar registros" at bounding box center [826, 136] width 61 height 13
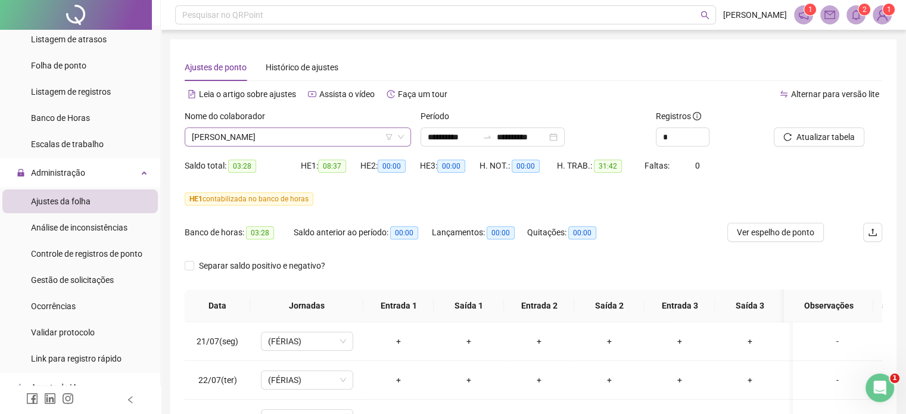
click at [335, 140] on span "[PERSON_NAME]" at bounding box center [298, 137] width 212 height 18
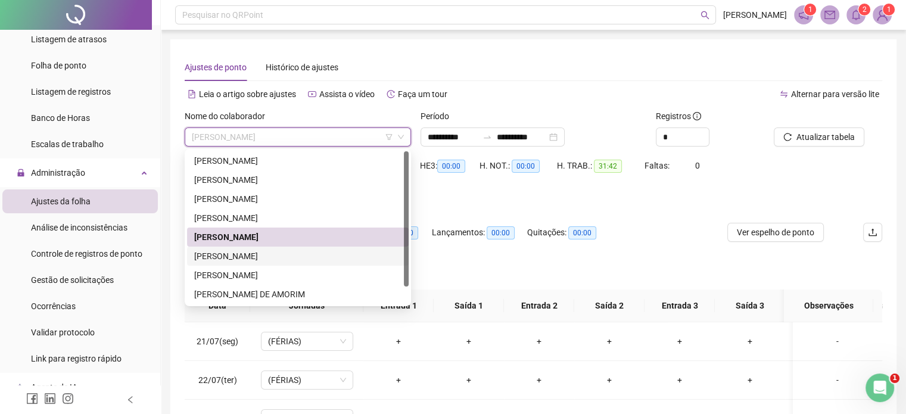
click at [269, 254] on div "[PERSON_NAME]" at bounding box center [297, 255] width 207 height 13
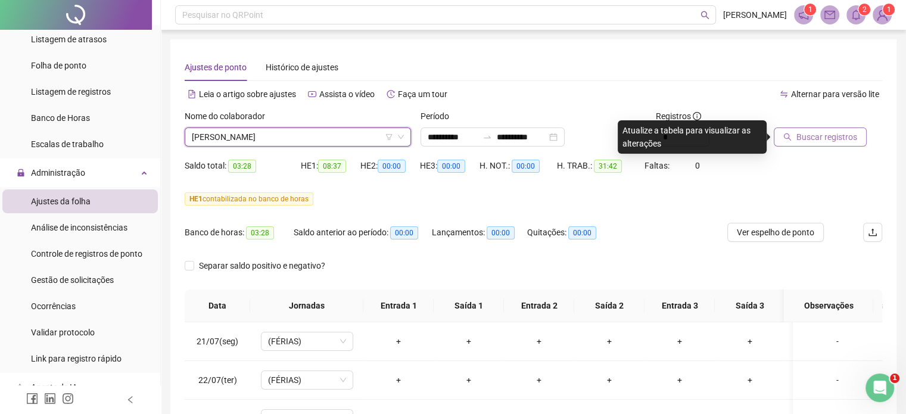
click at [805, 135] on span "Buscar registros" at bounding box center [826, 136] width 61 height 13
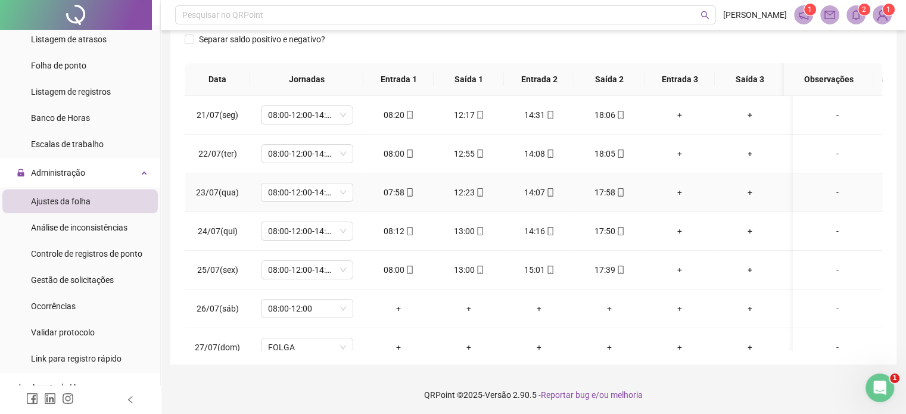
scroll to position [227, 0]
click at [829, 305] on div "-" at bounding box center [837, 307] width 70 height 13
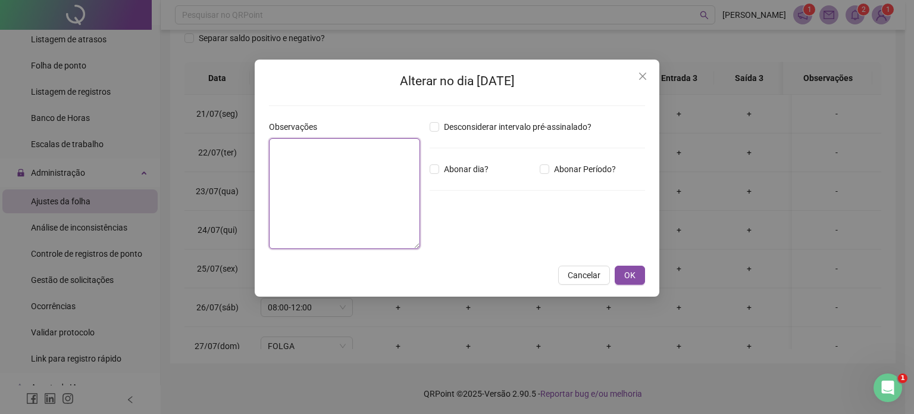
click at [346, 168] on textarea at bounding box center [344, 193] width 151 height 111
type textarea "*"
type textarea "**********"
click at [632, 279] on span "OK" at bounding box center [630, 274] width 11 height 13
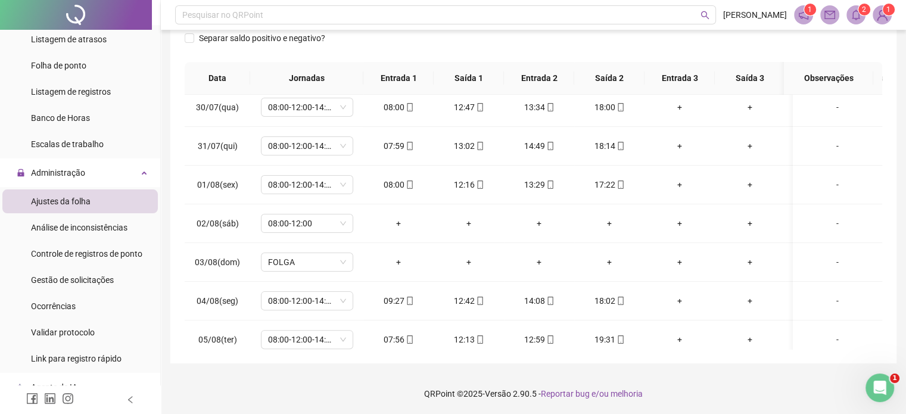
scroll to position [357, 0]
click at [829, 218] on div "-" at bounding box center [837, 220] width 70 height 13
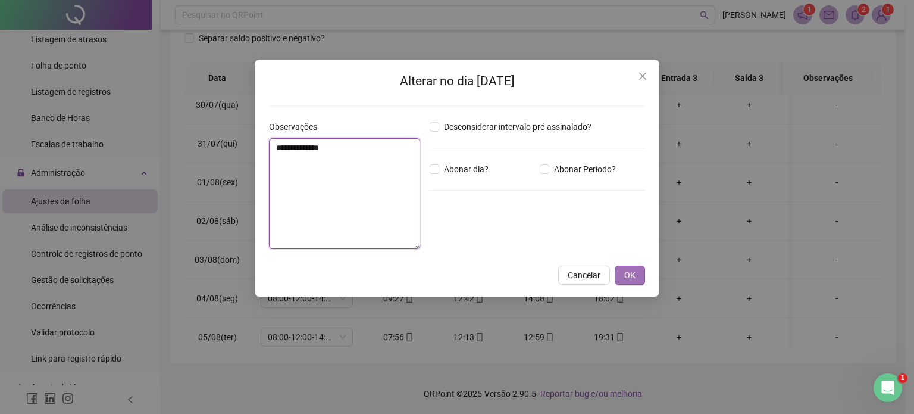
type textarea "**********"
click at [644, 274] on button "OK" at bounding box center [630, 275] width 30 height 19
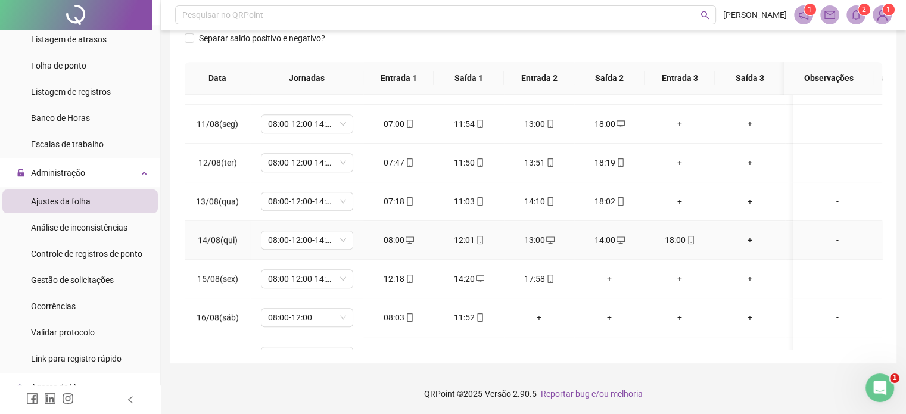
scroll to position [833, 0]
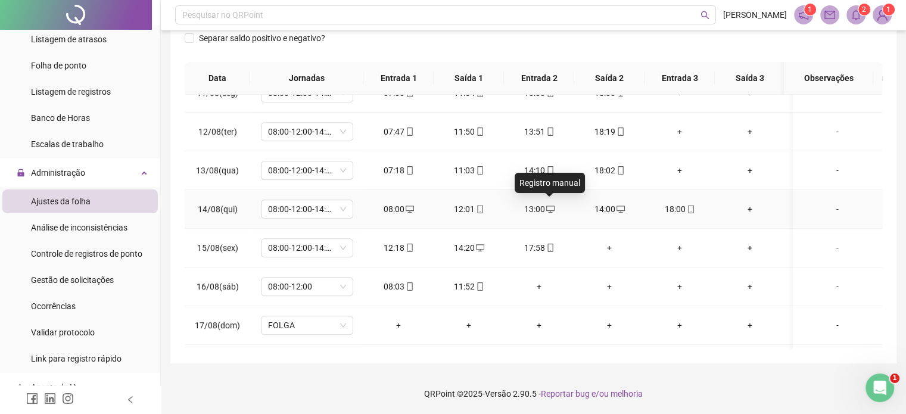
click at [548, 205] on icon "desktop" at bounding box center [550, 208] width 8 height 7
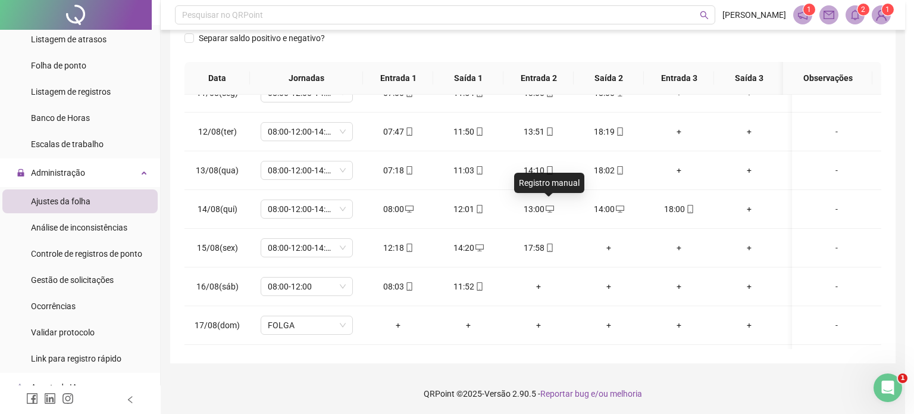
type input "**********"
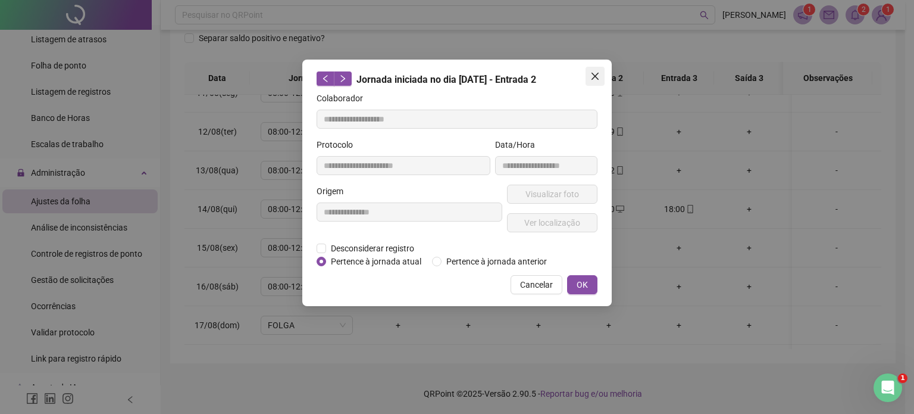
click at [592, 79] on icon "close" at bounding box center [595, 76] width 7 height 7
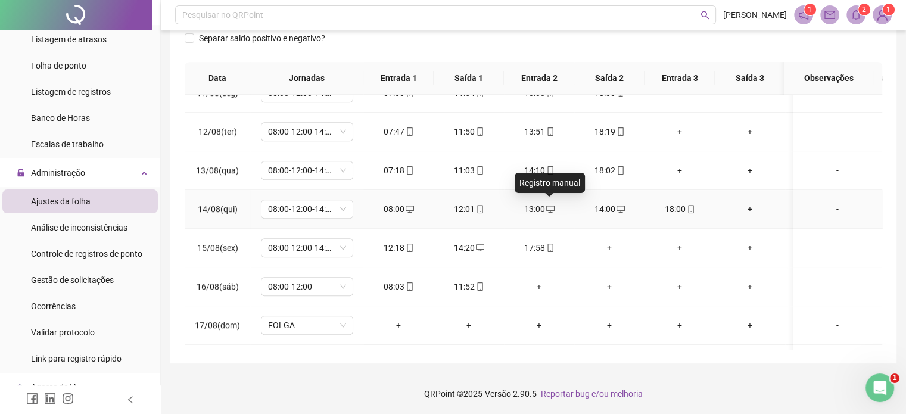
click at [546, 205] on icon "desktop" at bounding box center [550, 209] width 8 height 8
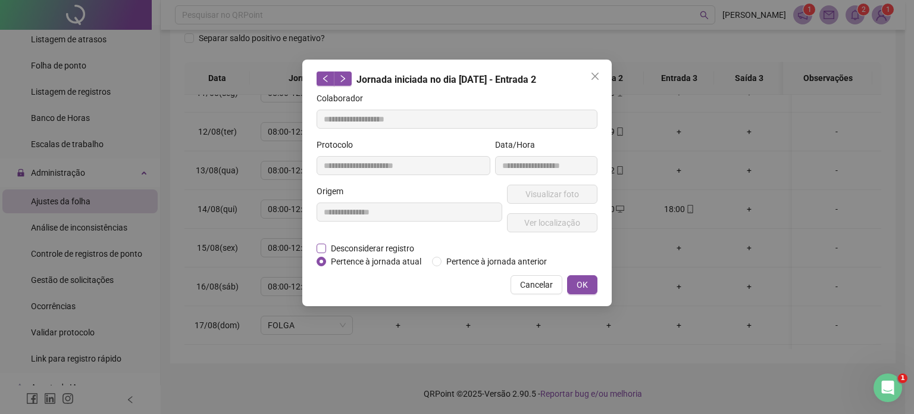
click at [358, 245] on span "Desconsiderar registro" at bounding box center [372, 248] width 93 height 13
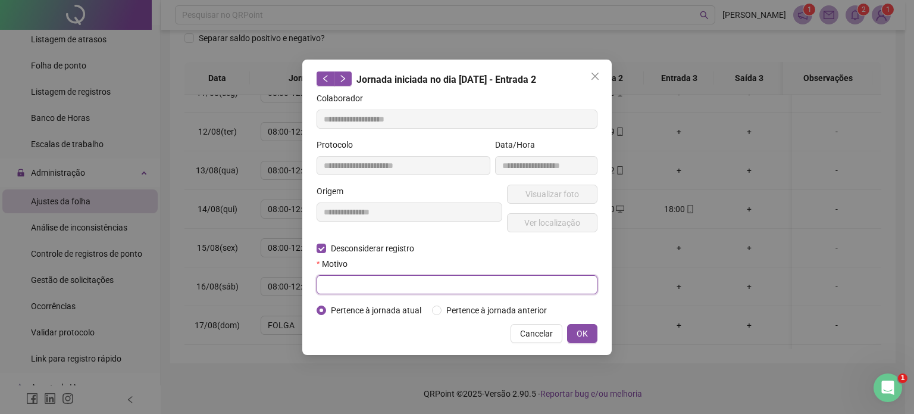
click at [362, 283] on input "text" at bounding box center [457, 284] width 281 height 19
type input "**********"
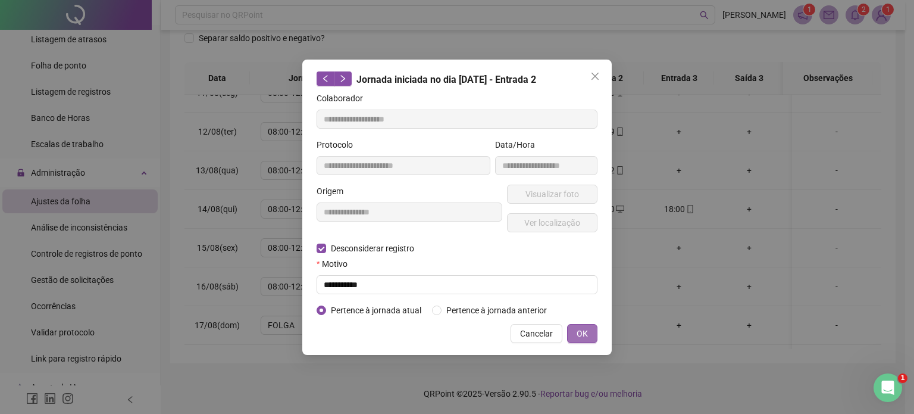
click at [588, 335] on button "OK" at bounding box center [582, 333] width 30 height 19
click at [591, 336] on button "OK" at bounding box center [582, 333] width 30 height 19
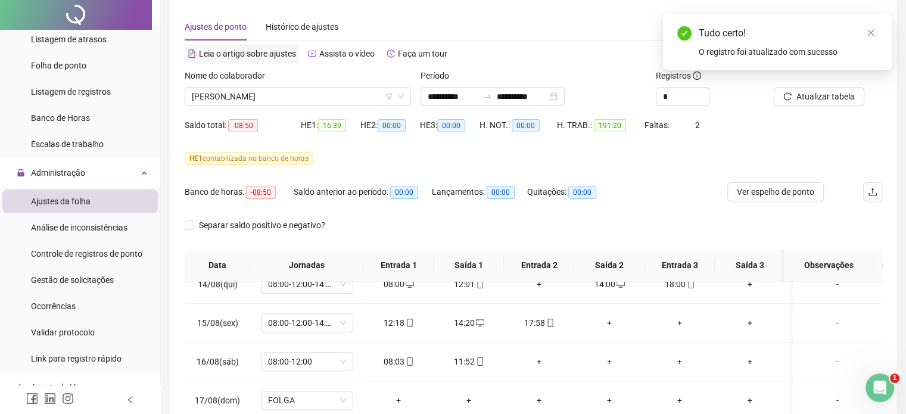
scroll to position [0, 0]
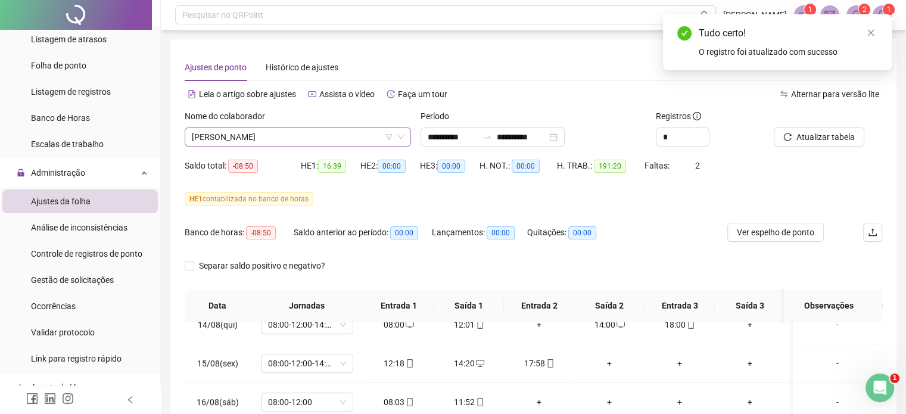
click at [283, 135] on span "[PERSON_NAME]" at bounding box center [298, 137] width 212 height 18
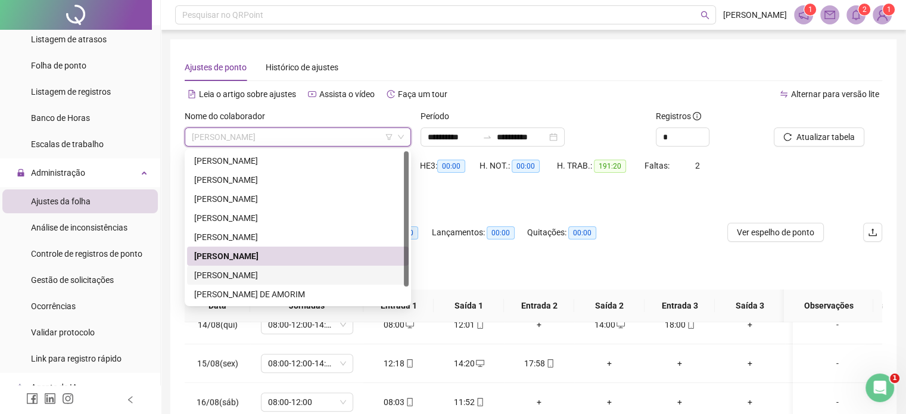
click at [263, 276] on div "[PERSON_NAME]" at bounding box center [297, 274] width 207 height 13
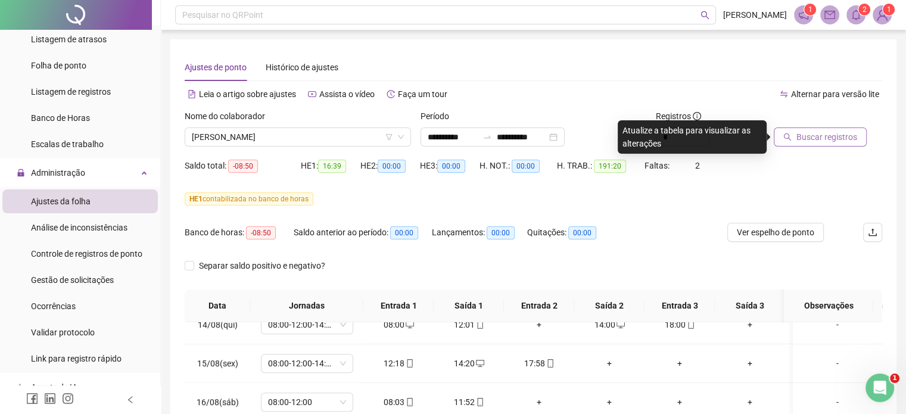
click at [820, 139] on span "Buscar registros" at bounding box center [826, 136] width 61 height 13
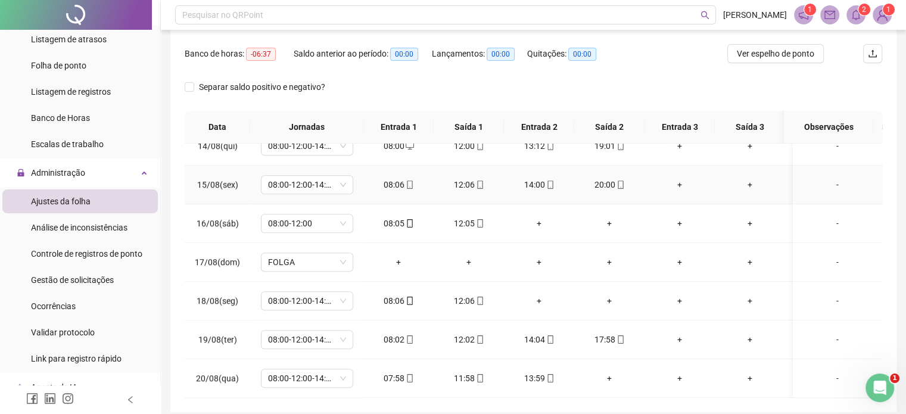
scroll to position [227, 0]
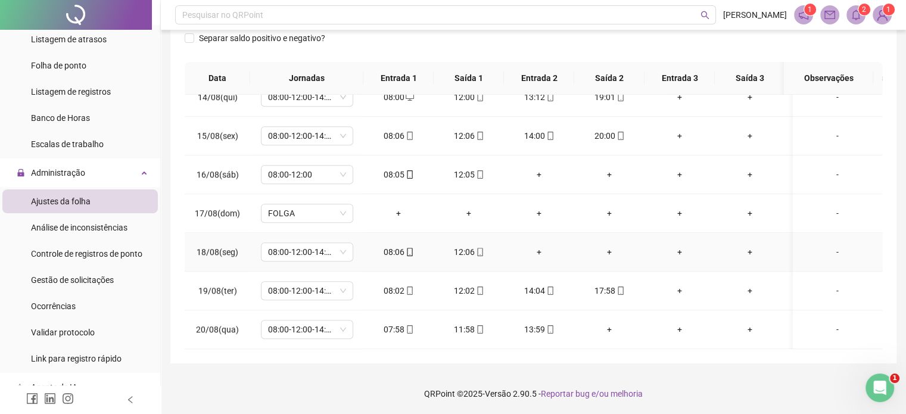
click at [826, 245] on div "-" at bounding box center [837, 251] width 70 height 13
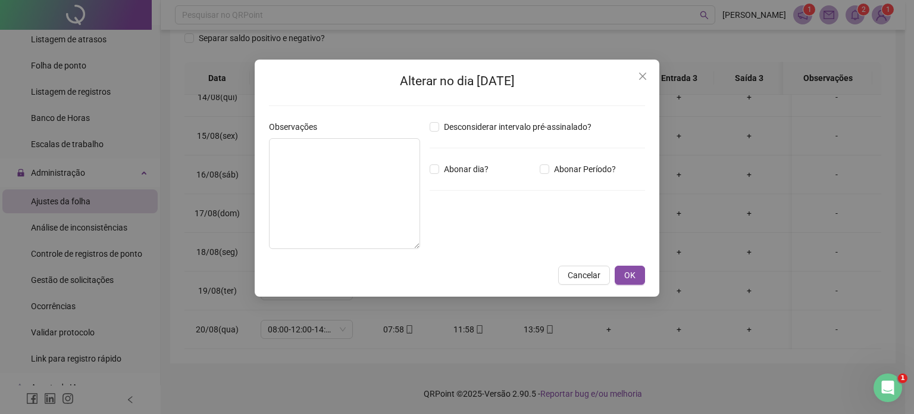
click at [635, 79] on span "Close" at bounding box center [642, 76] width 19 height 10
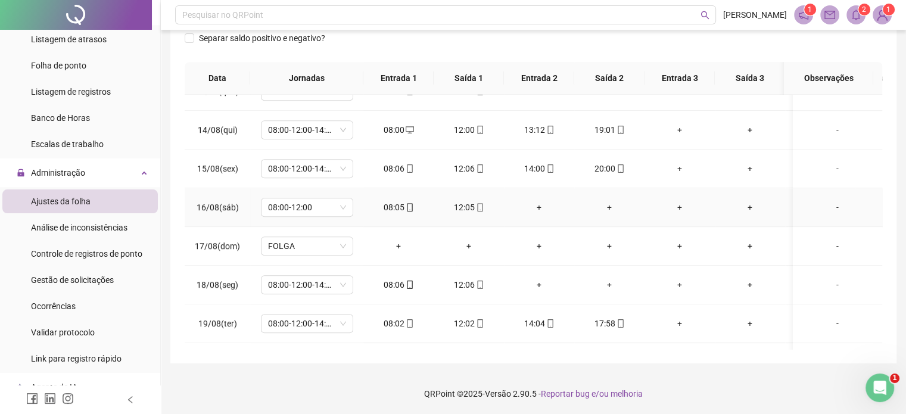
scroll to position [950, 0]
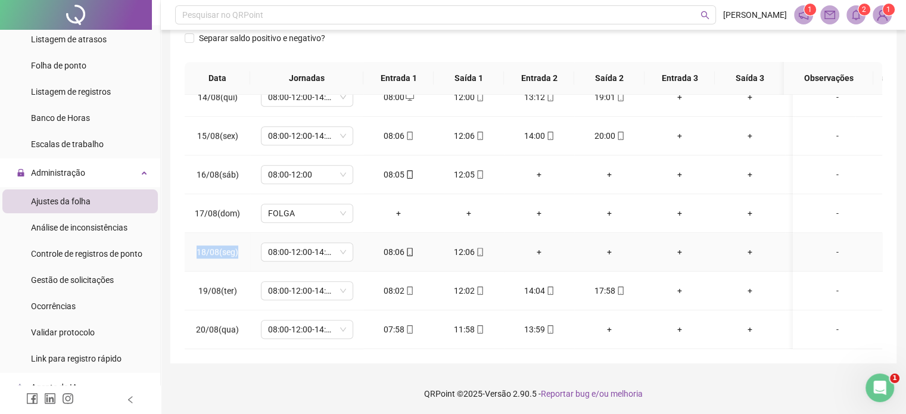
drag, startPoint x: 238, startPoint y: 245, endPoint x: 192, endPoint y: 245, distance: 46.4
click at [192, 245] on td "18/08(seg)" at bounding box center [217, 252] width 65 height 39
copy span "18/08(seg)"
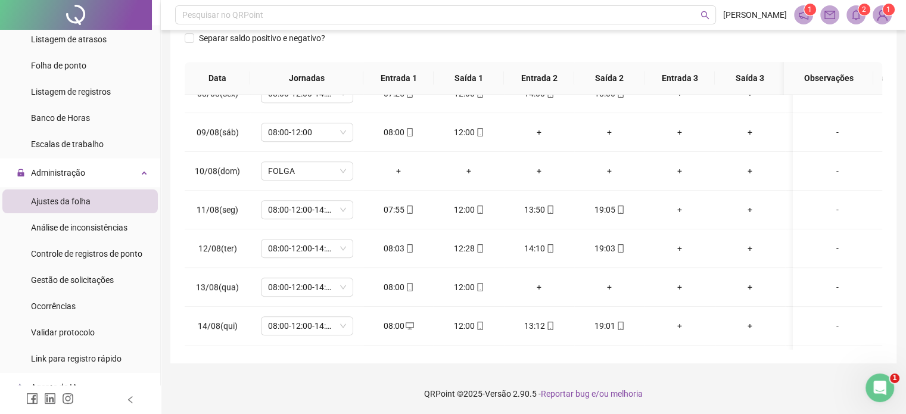
scroll to position [712, 0]
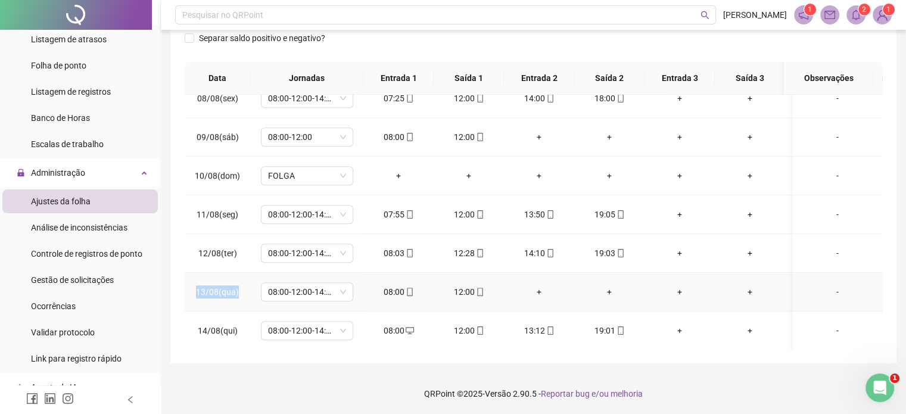
drag, startPoint x: 243, startPoint y: 291, endPoint x: 192, endPoint y: 285, distance: 50.9
click at [192, 285] on td "13/08(qua)" at bounding box center [217, 292] width 65 height 39
copy span "13/08(qua)"
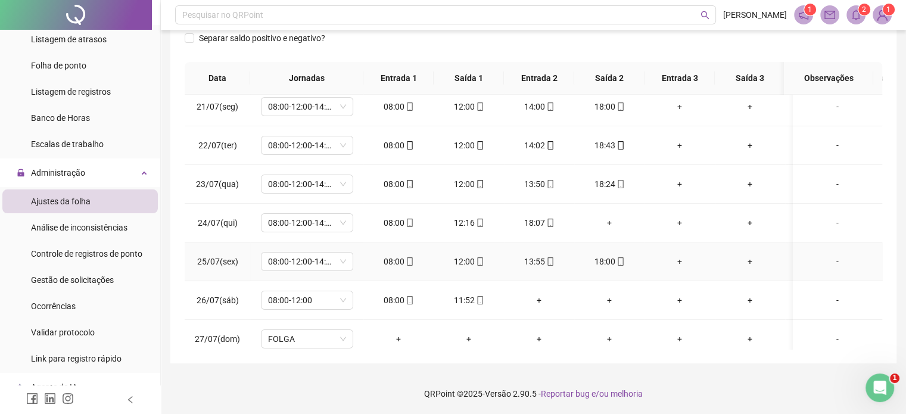
scroll to position [0, 0]
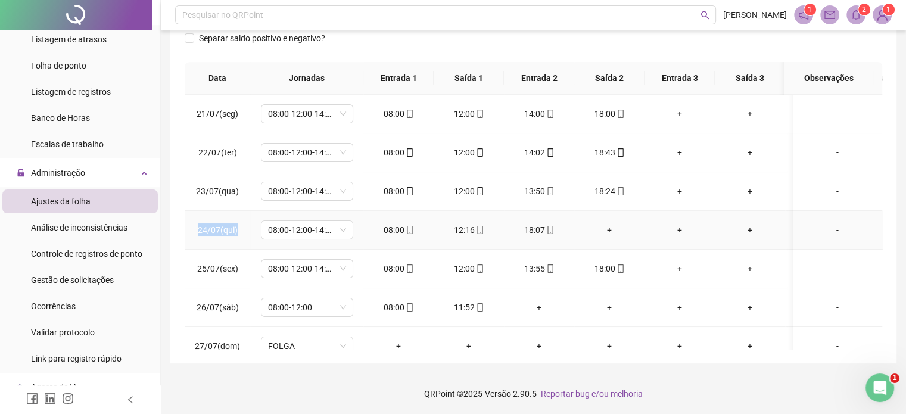
drag, startPoint x: 239, startPoint y: 227, endPoint x: 195, endPoint y: 230, distance: 44.2
click at [195, 229] on td "24/07(qui)" at bounding box center [217, 230] width 65 height 39
copy span "24/07(qui)"
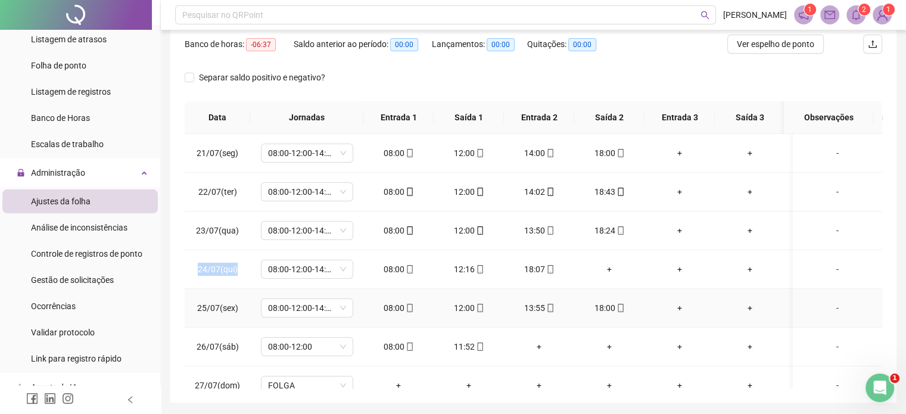
scroll to position [168, 0]
